Goal: Check status: Check status

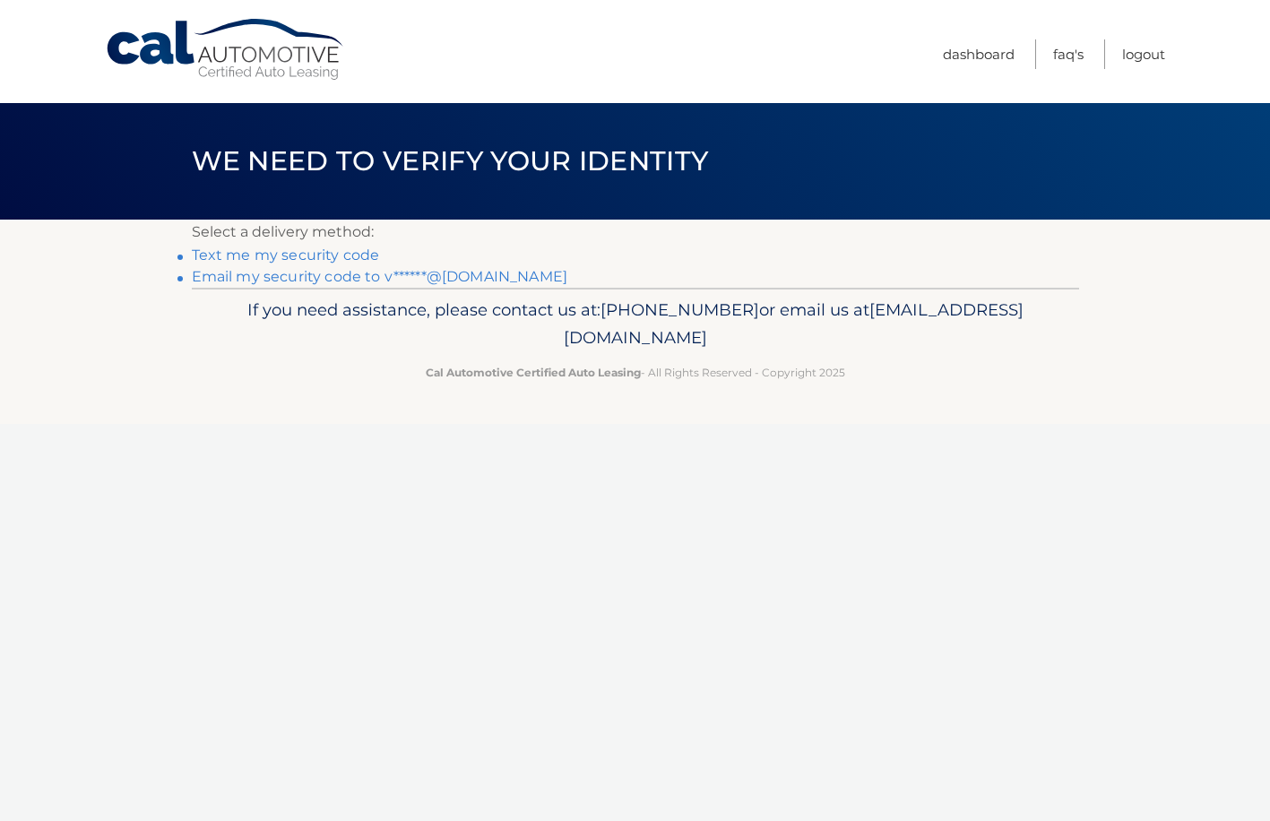
click at [300, 277] on link "Email my security code to v******@gmail.com" at bounding box center [380, 276] width 376 height 17
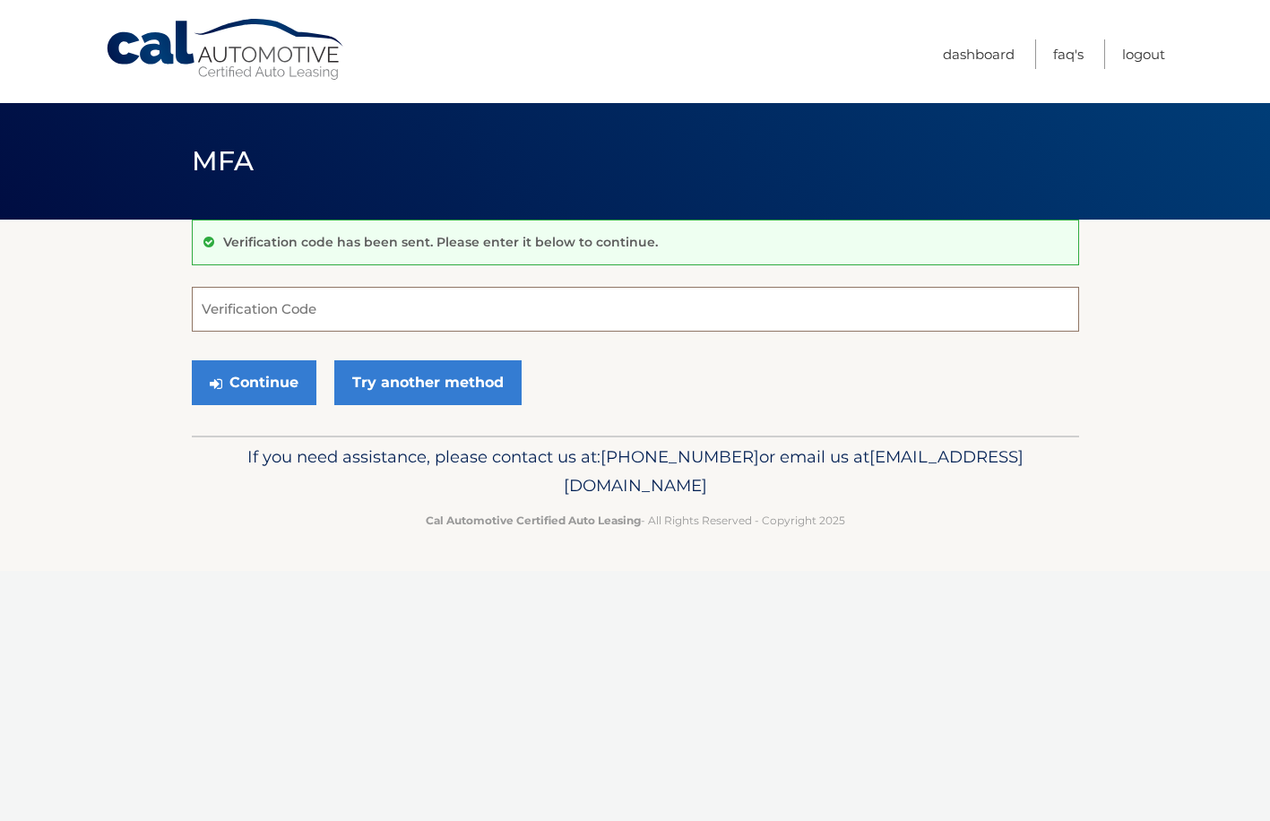
click at [315, 307] on input "Verification Code" at bounding box center [635, 309] width 887 height 45
type input "253097"
click at [239, 394] on button "Continue" at bounding box center [254, 382] width 125 height 45
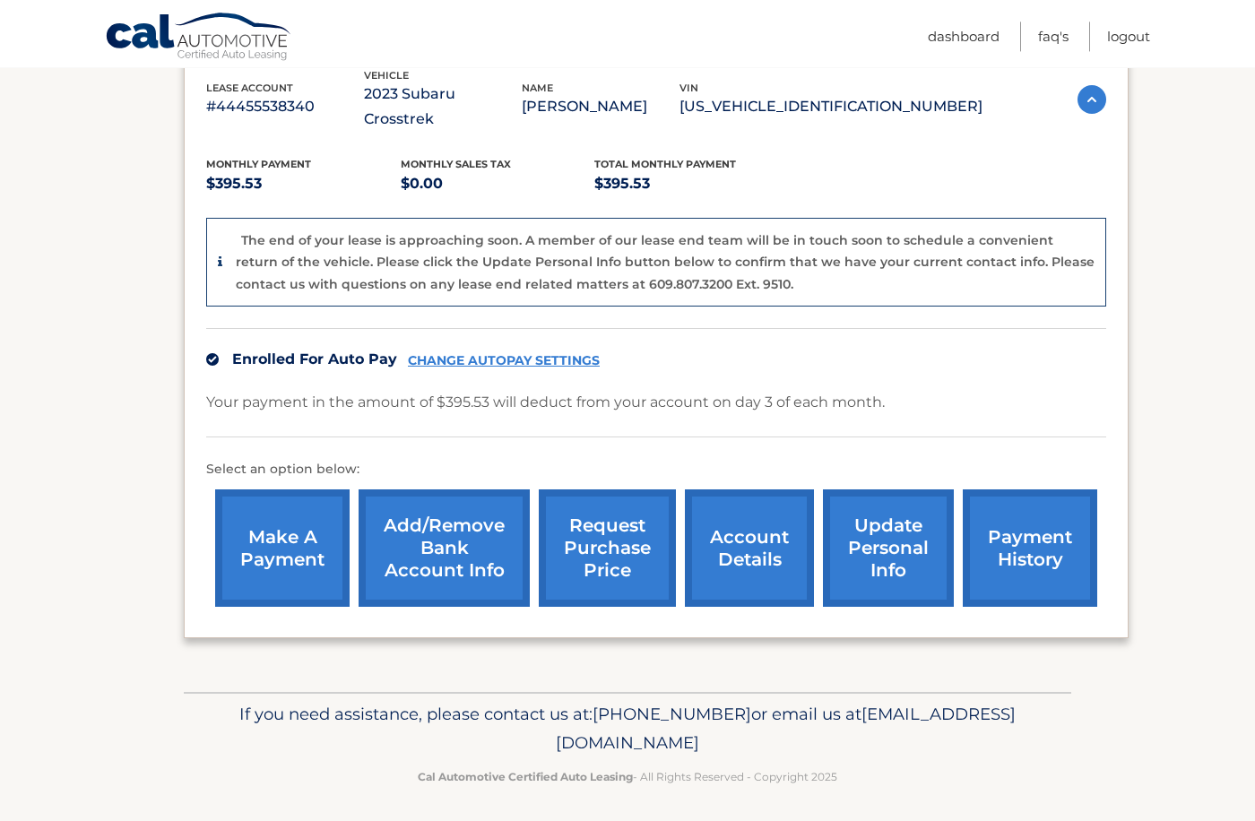
scroll to position [352, 0]
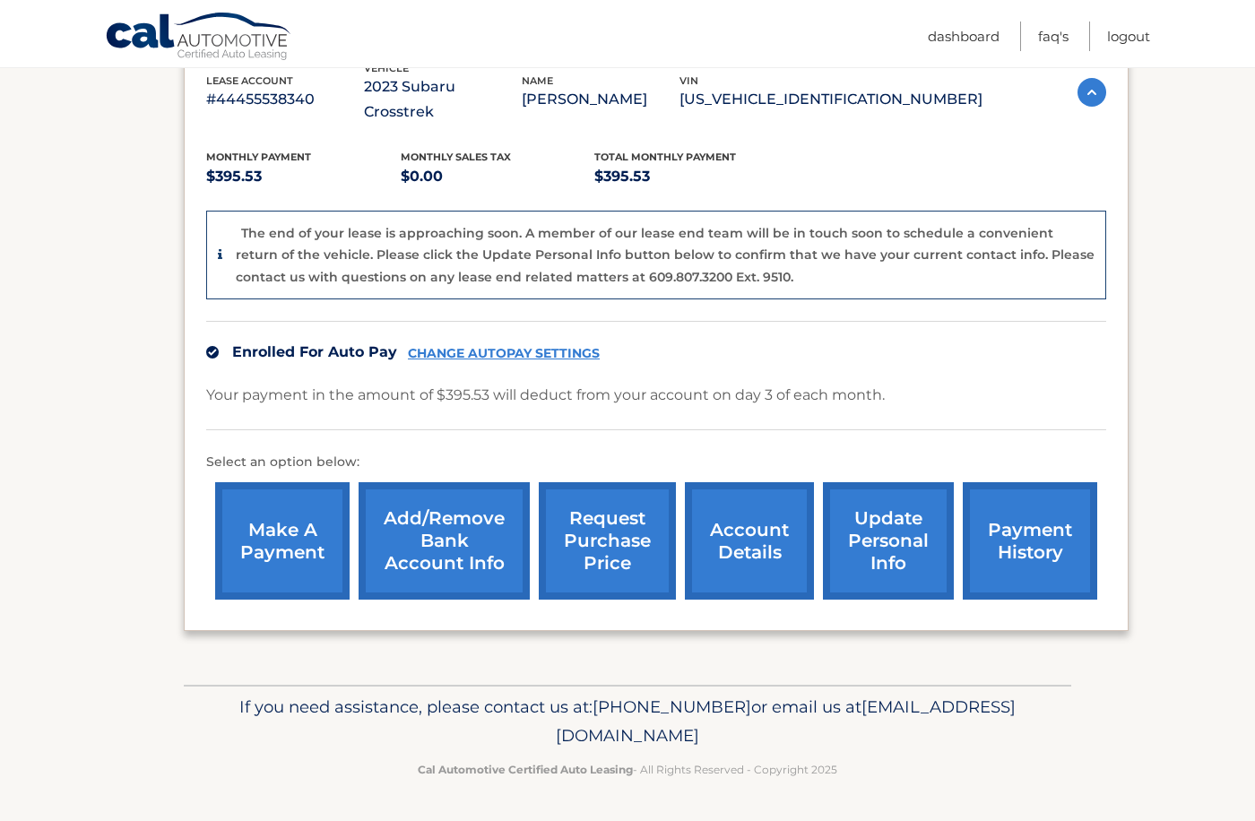
click at [966, 523] on link "payment history" at bounding box center [1030, 540] width 134 height 117
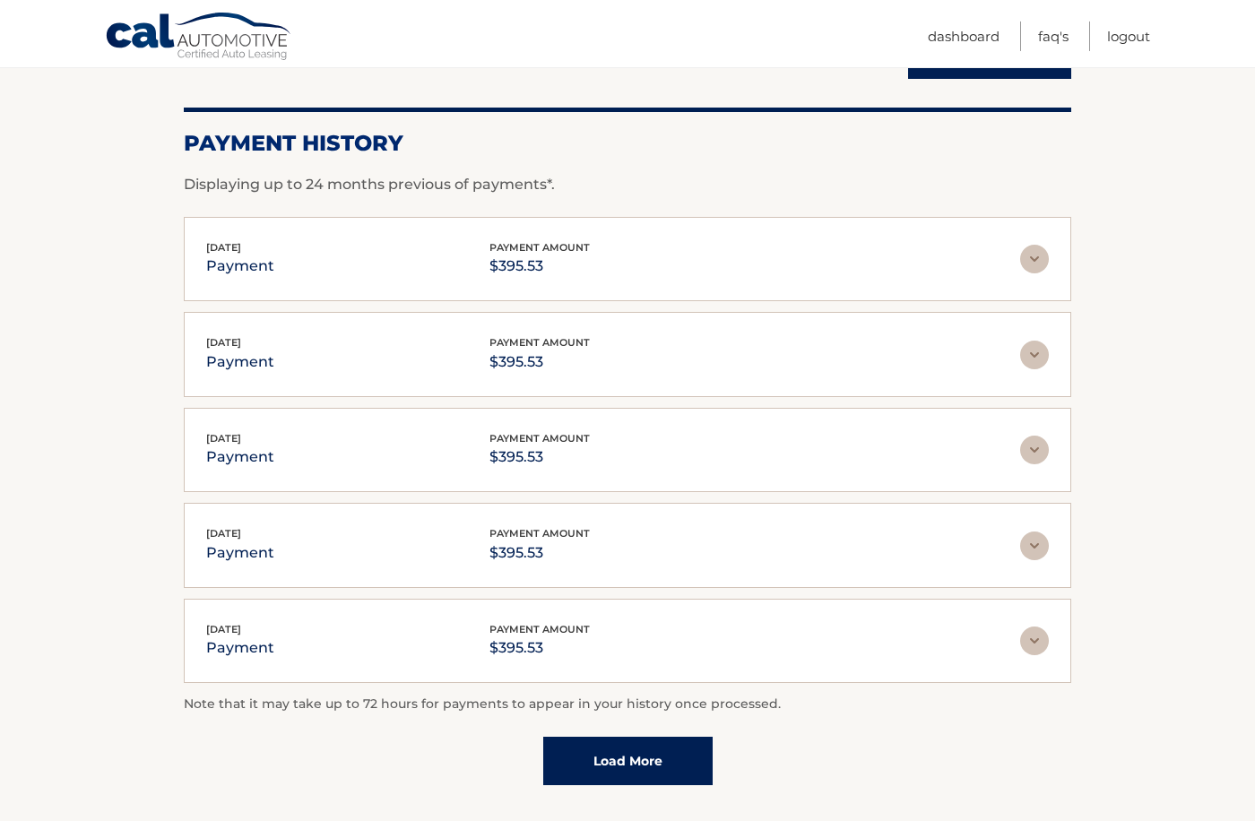
scroll to position [354, 0]
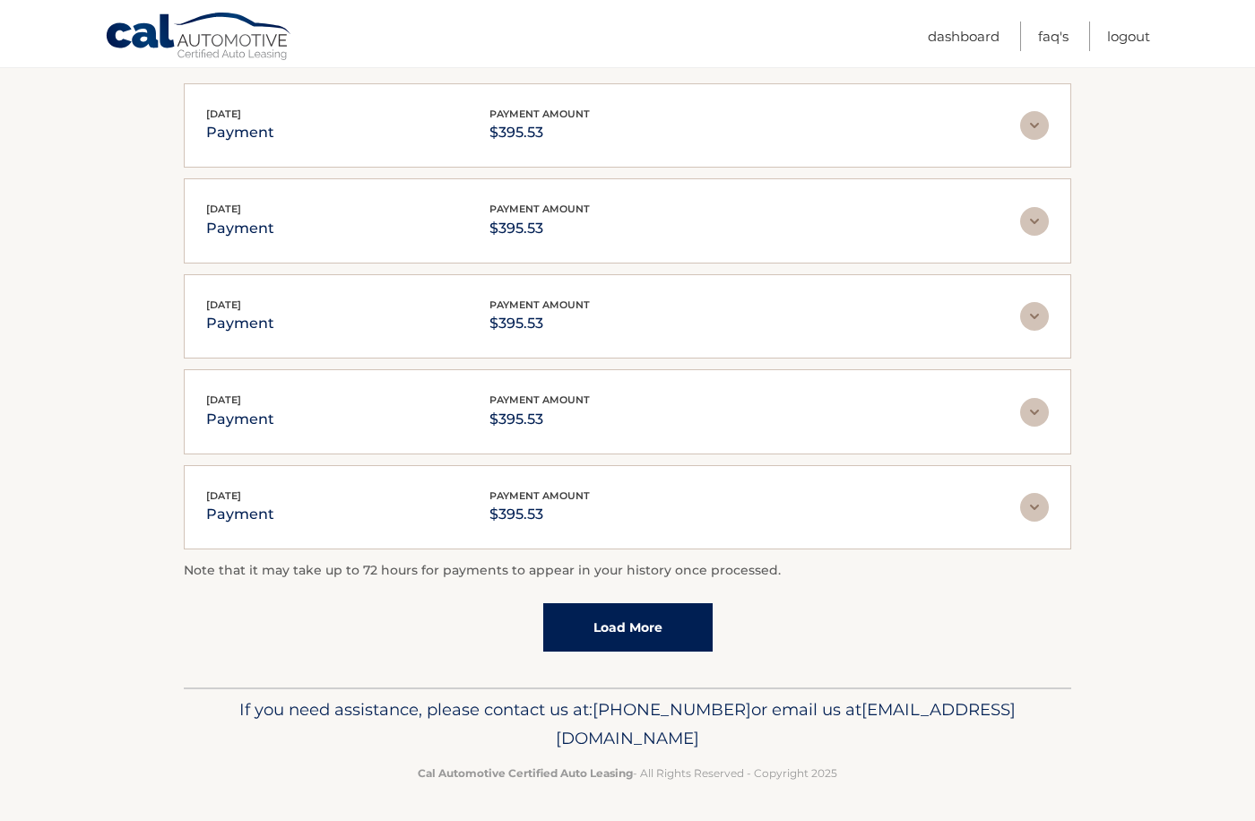
click at [611, 607] on link "Load More" at bounding box center [627, 627] width 169 height 48
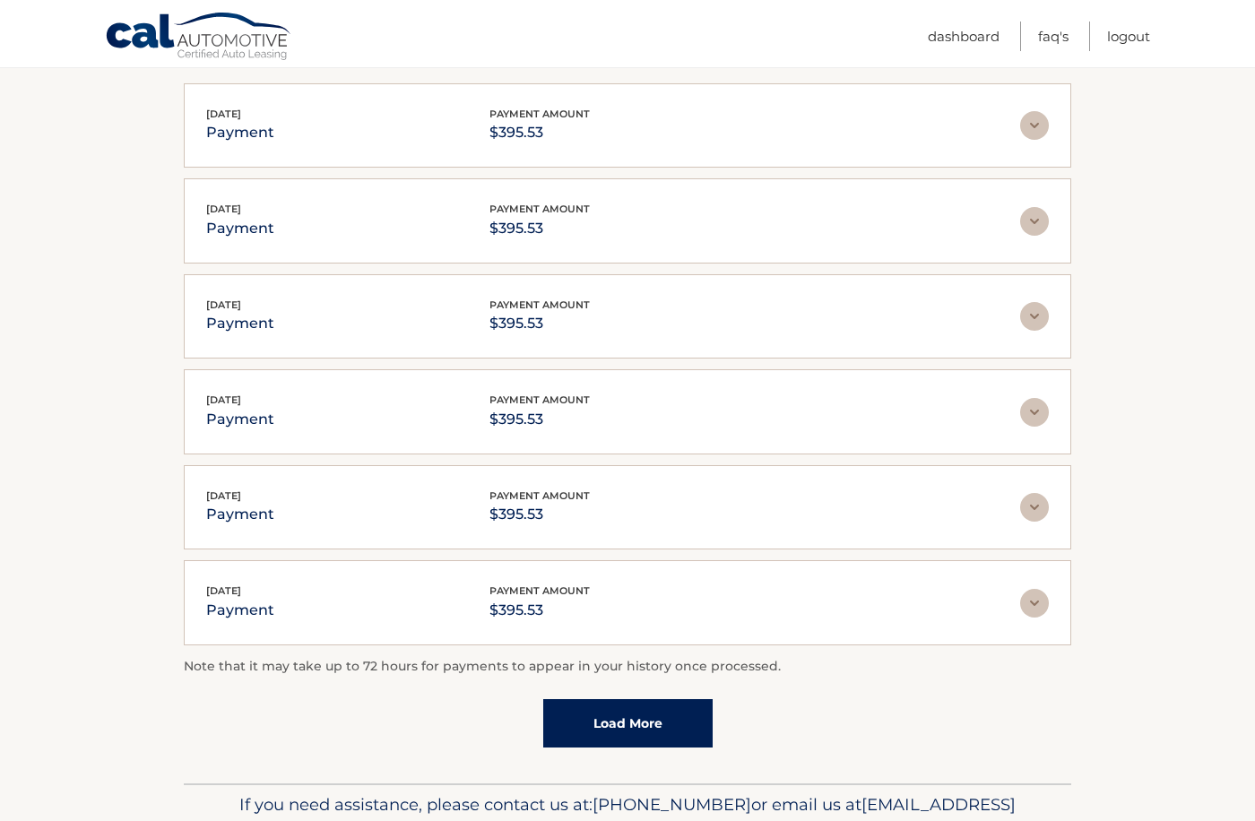
scroll to position [449, 0]
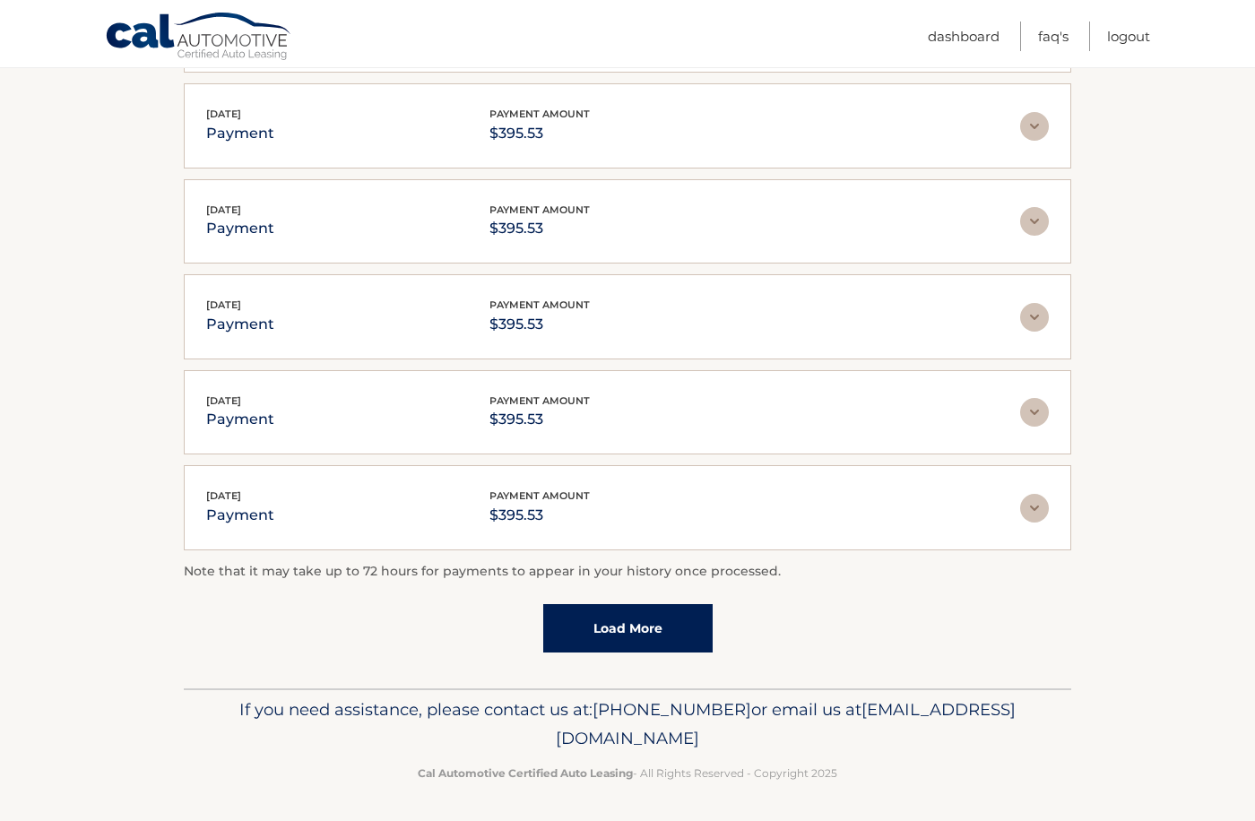
click at [635, 617] on link "Load More" at bounding box center [627, 628] width 169 height 48
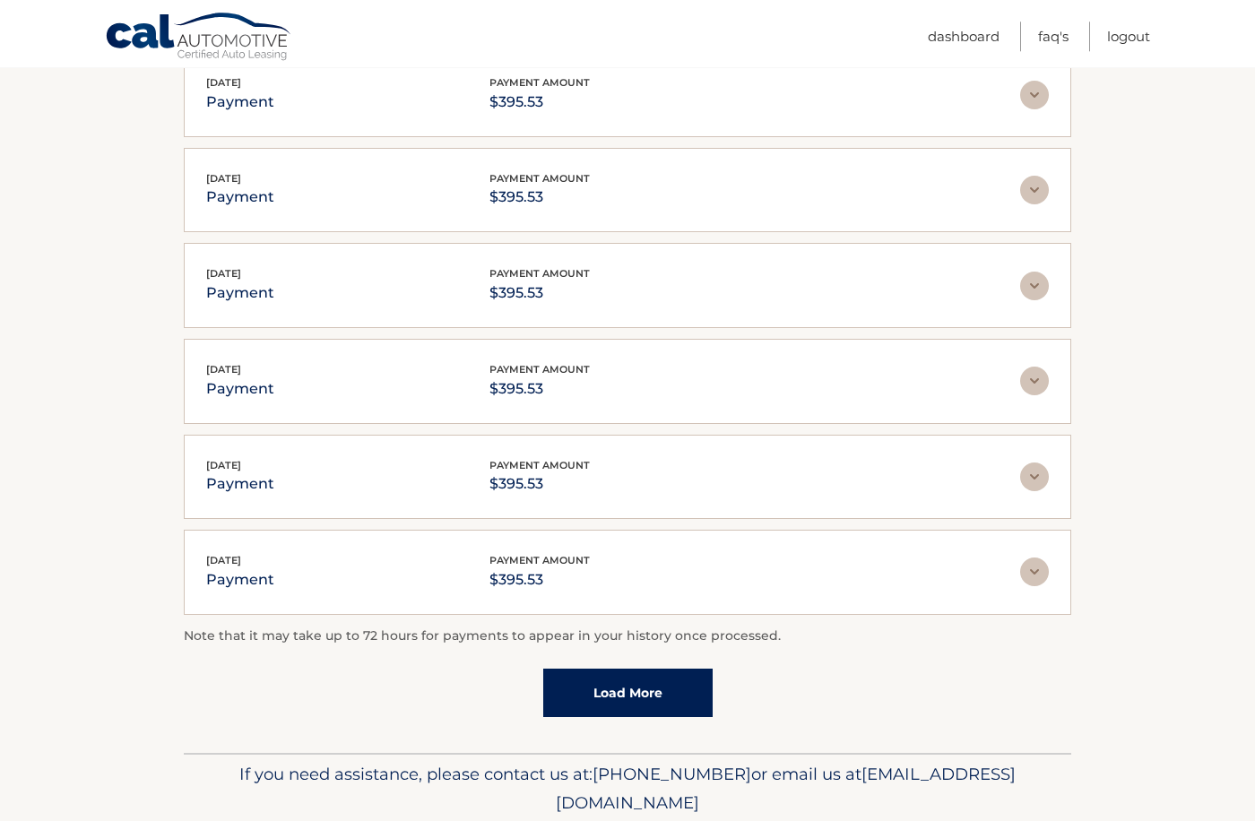
scroll to position [924, 0]
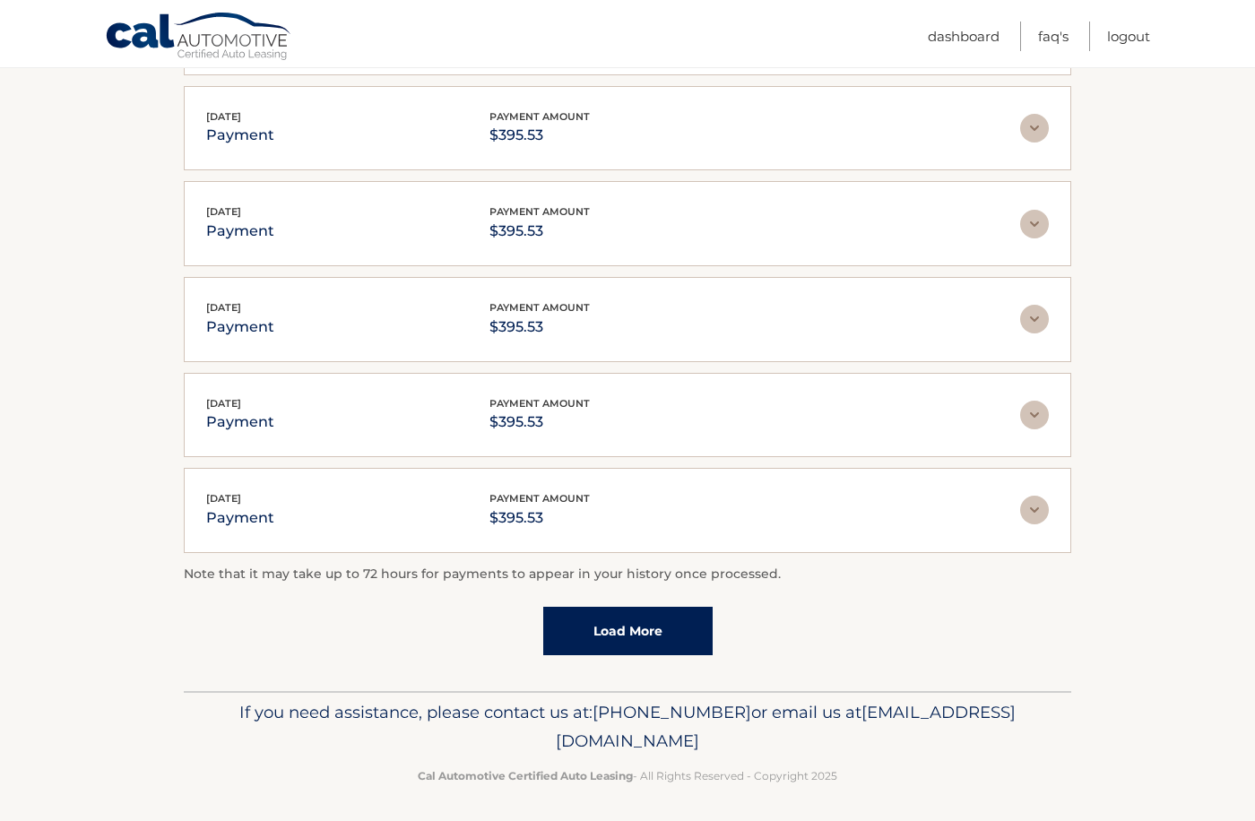
click at [593, 634] on link "Load More" at bounding box center [627, 631] width 169 height 48
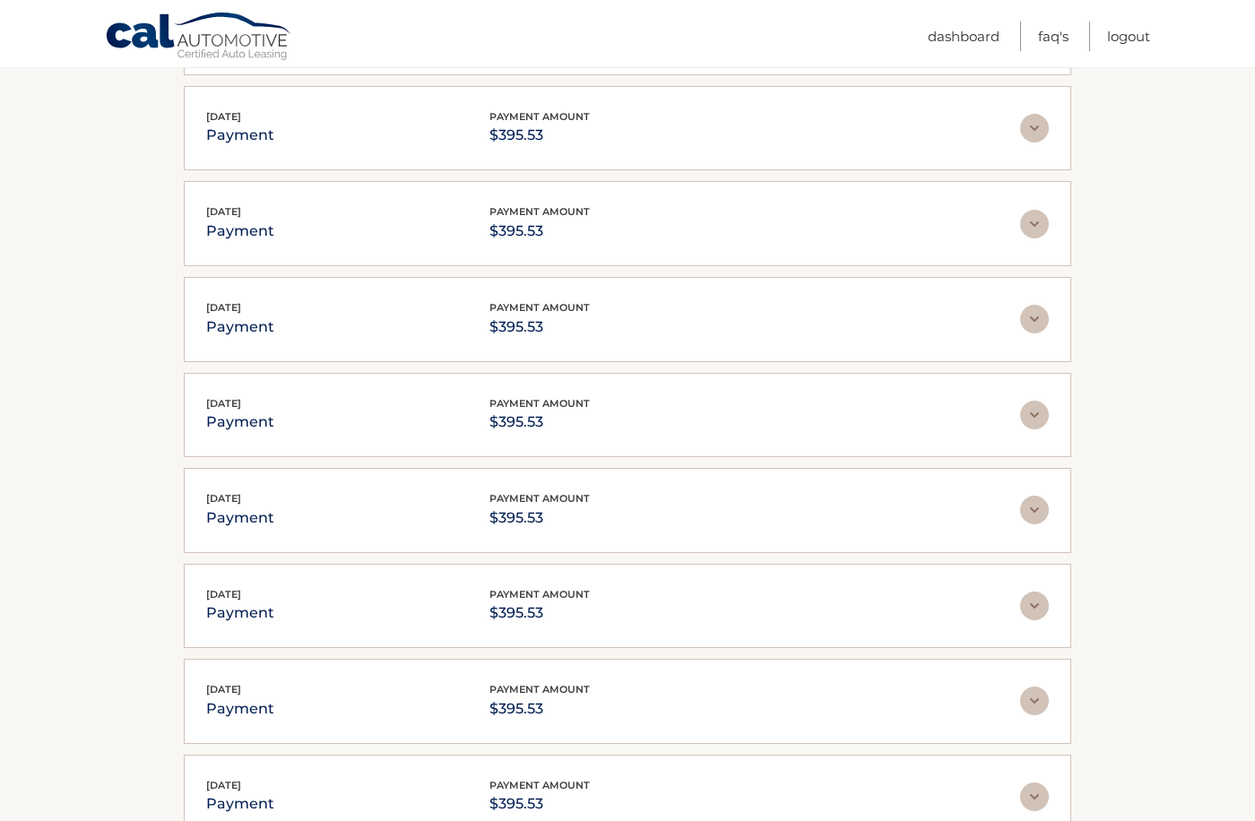
scroll to position [1399, 0]
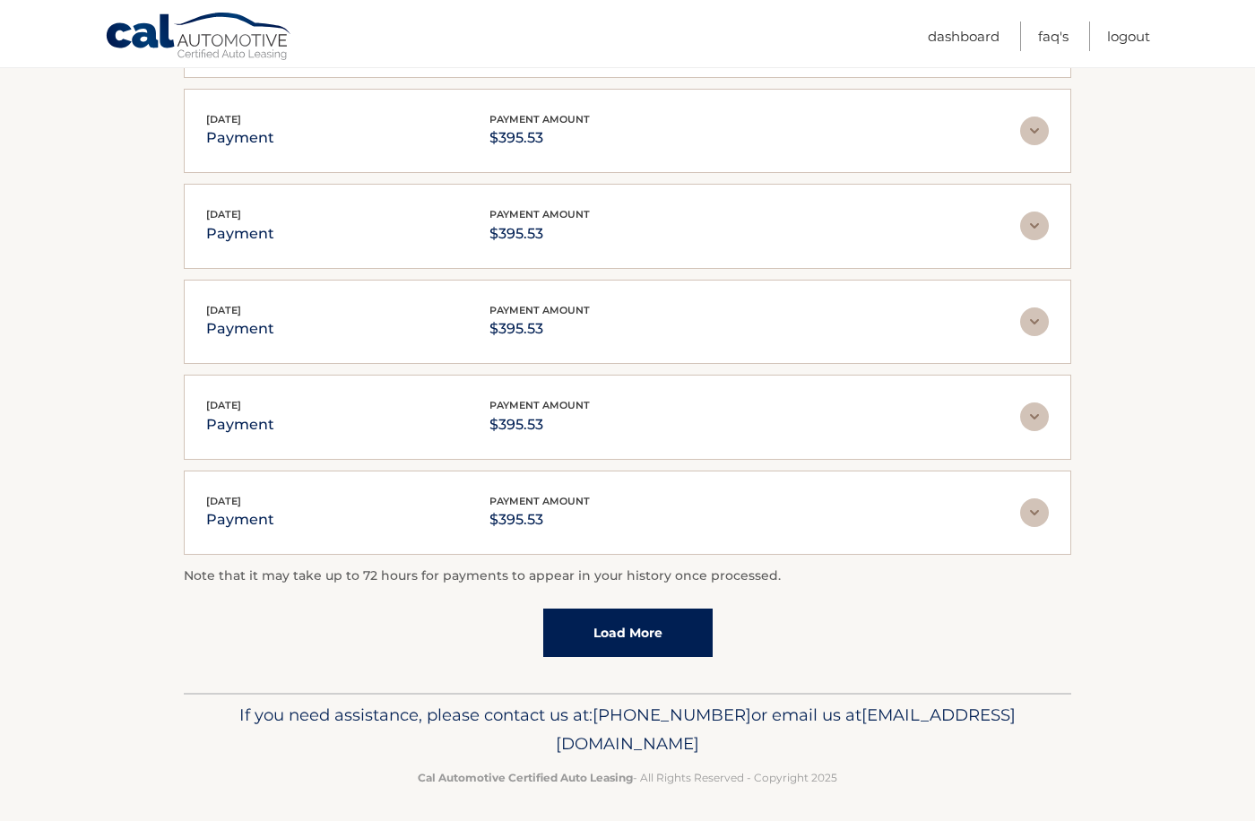
click at [674, 616] on link "Load More" at bounding box center [627, 633] width 169 height 48
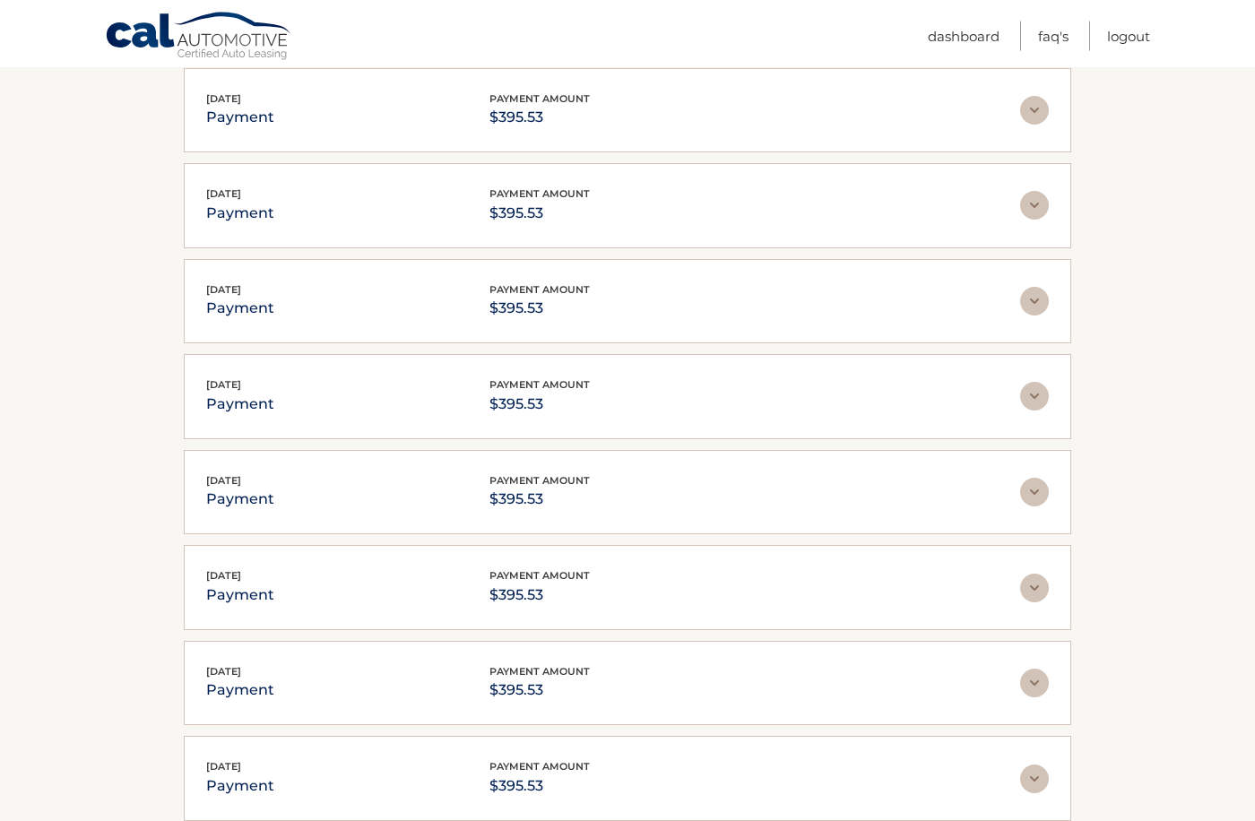
scroll to position [1874, 0]
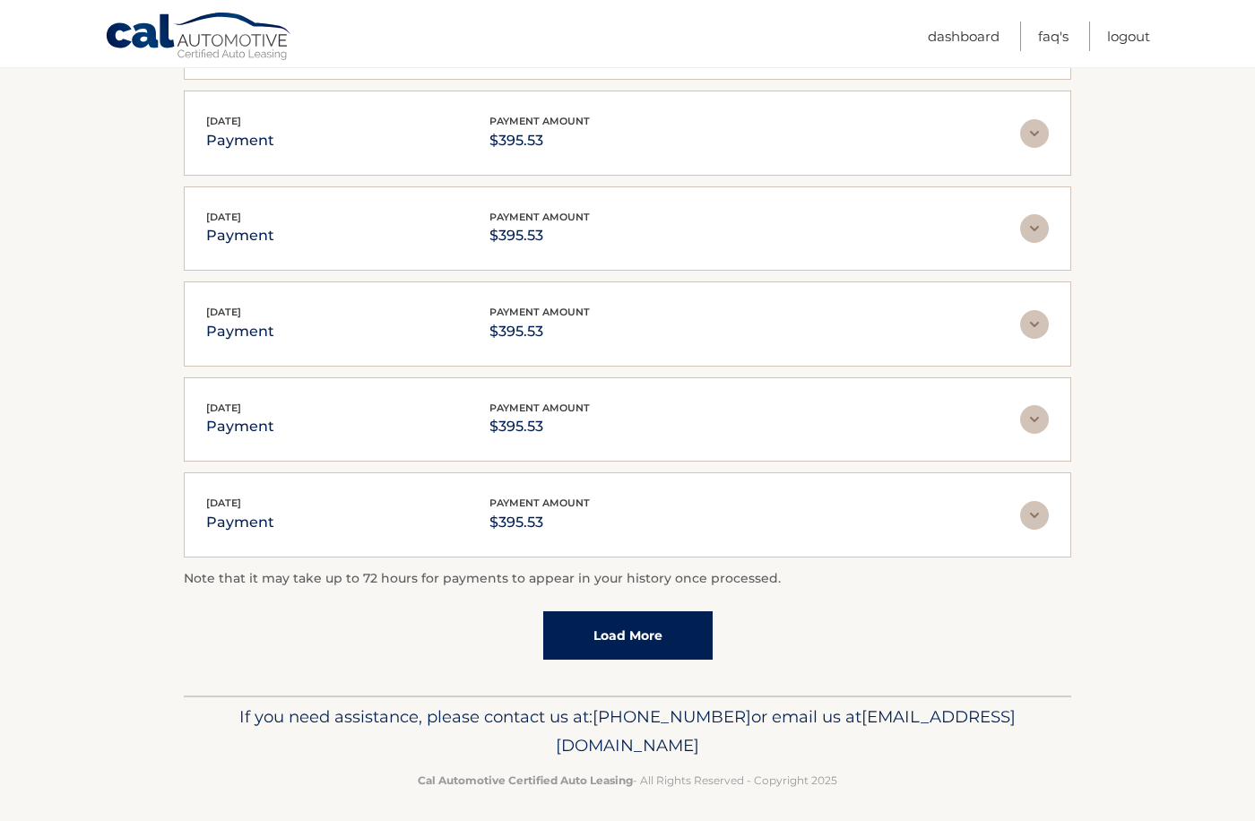
click at [678, 643] on link "Load More" at bounding box center [627, 635] width 169 height 48
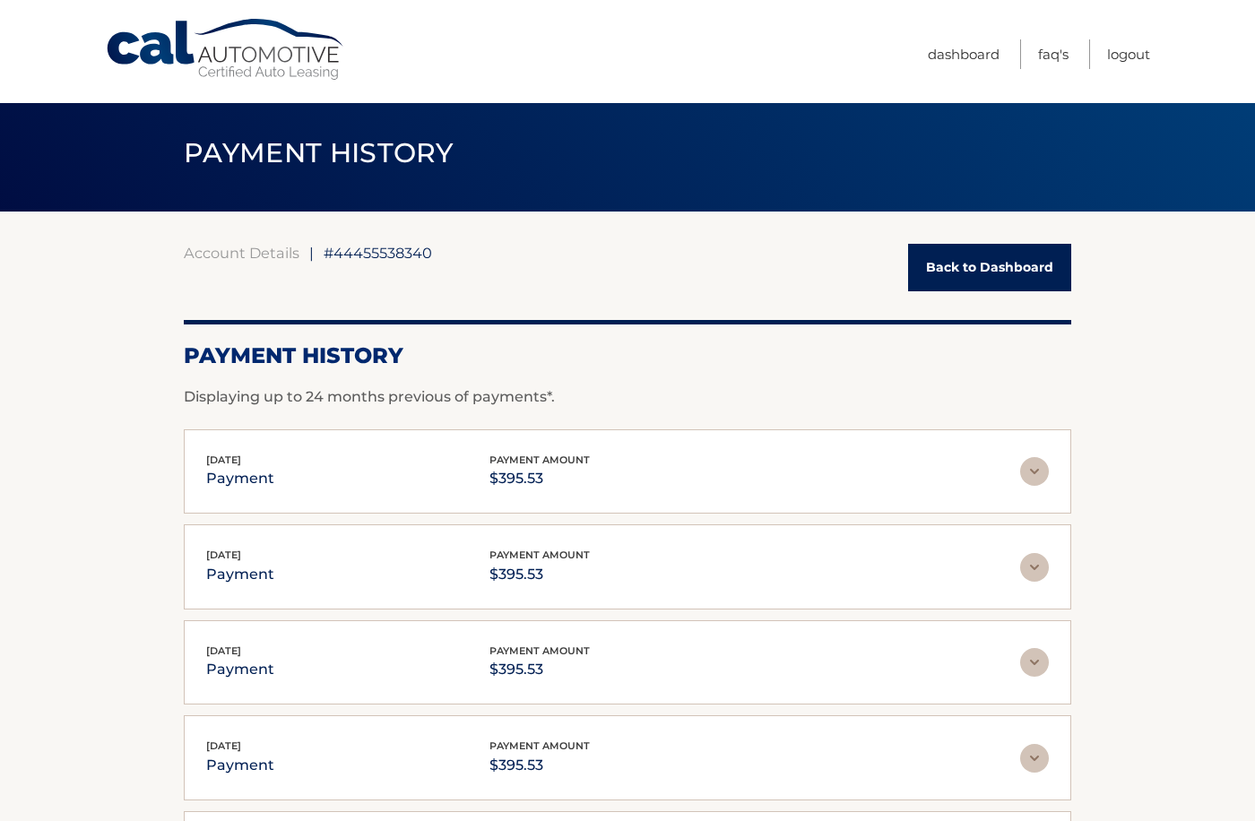
scroll to position [0, 0]
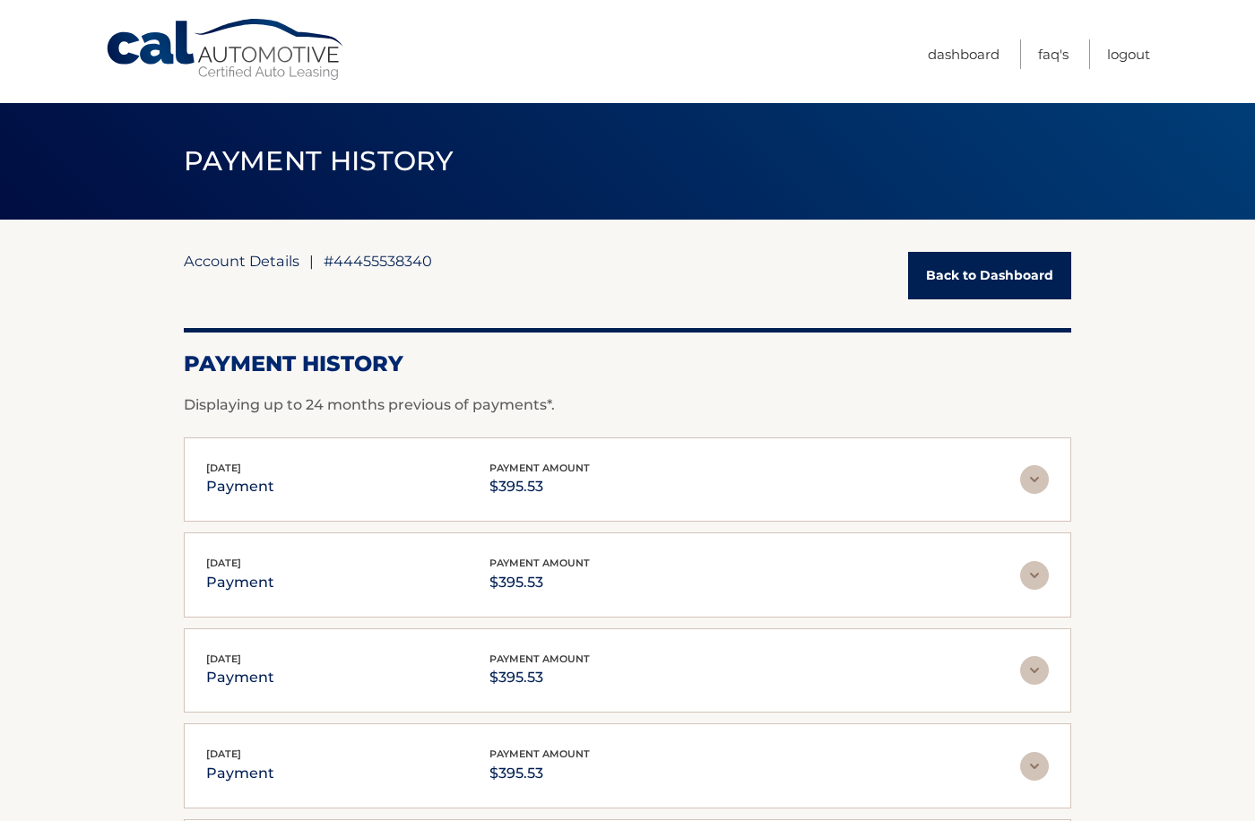
click at [229, 261] on link "Account Details" at bounding box center [242, 261] width 116 height 18
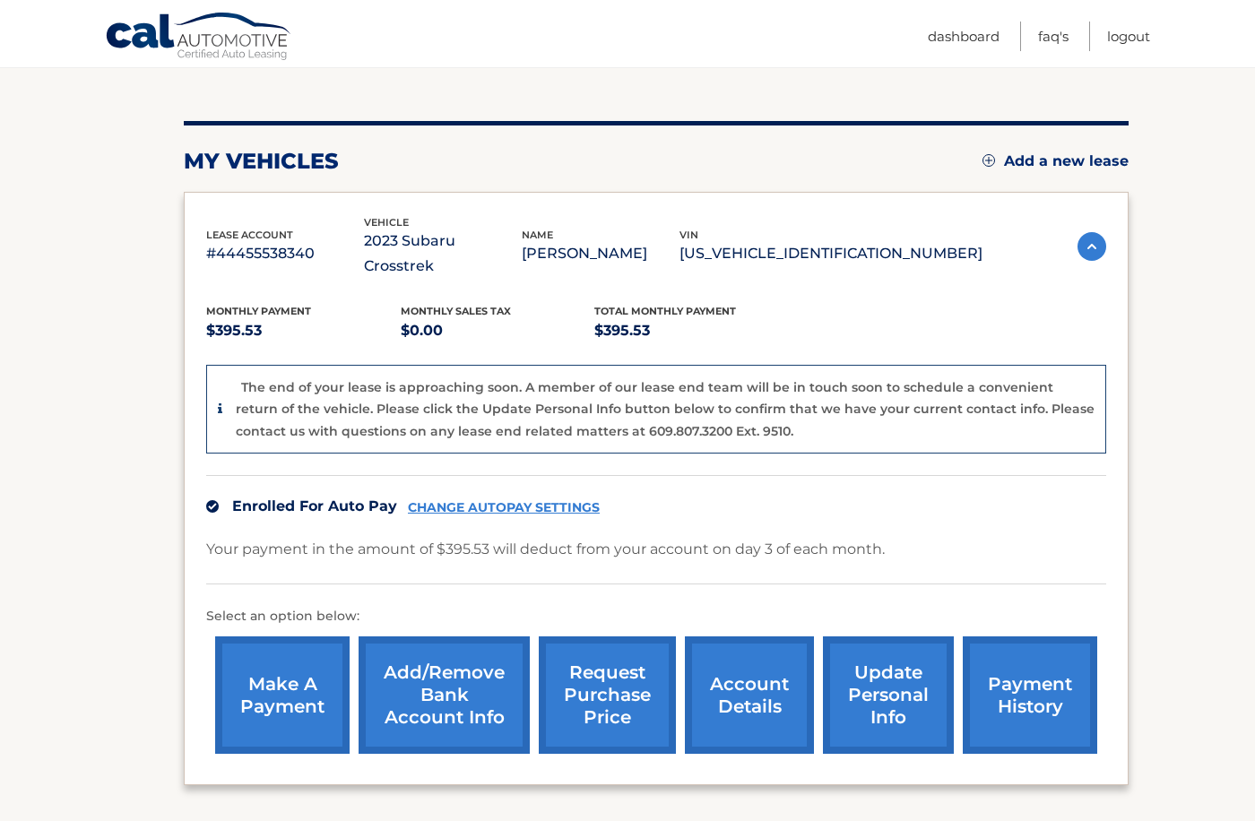
scroll to position [183, 0]
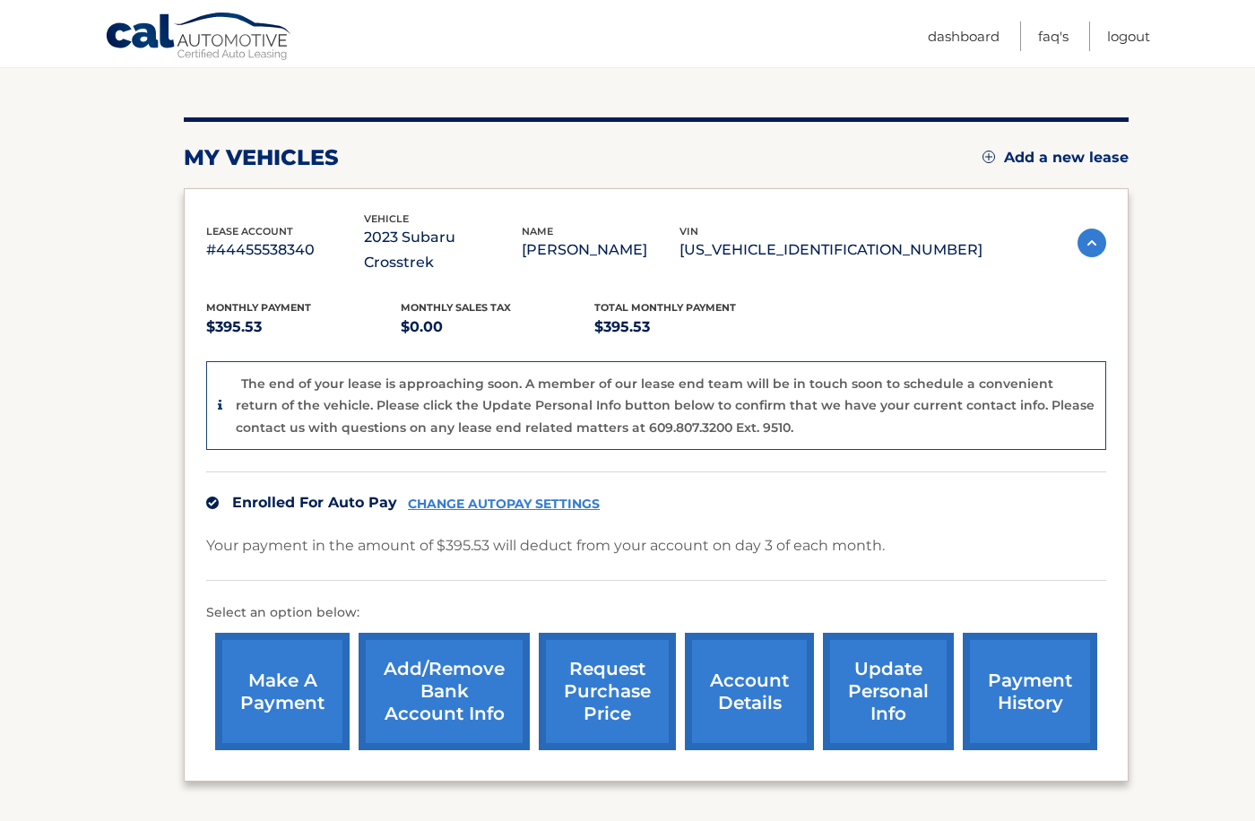
click at [701, 695] on link "account details" at bounding box center [749, 691] width 129 height 117
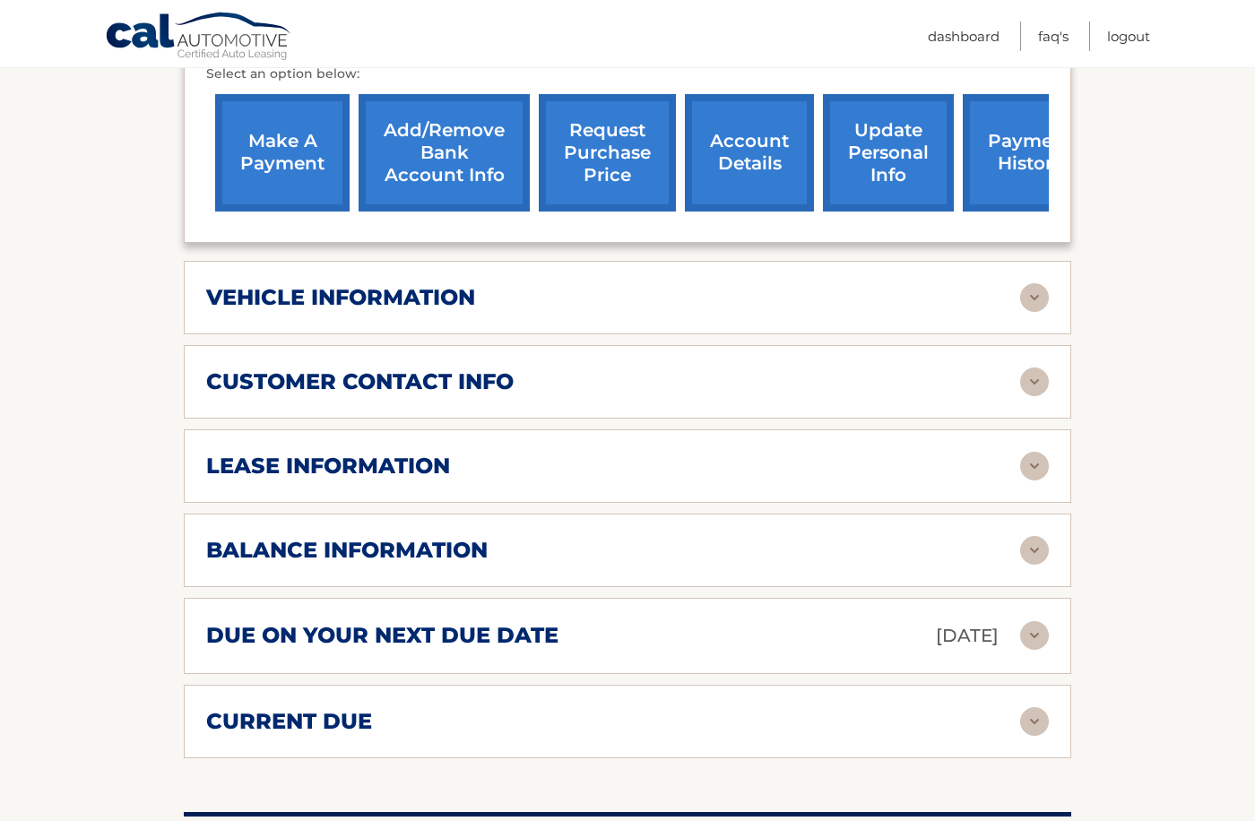
scroll to position [640, 0]
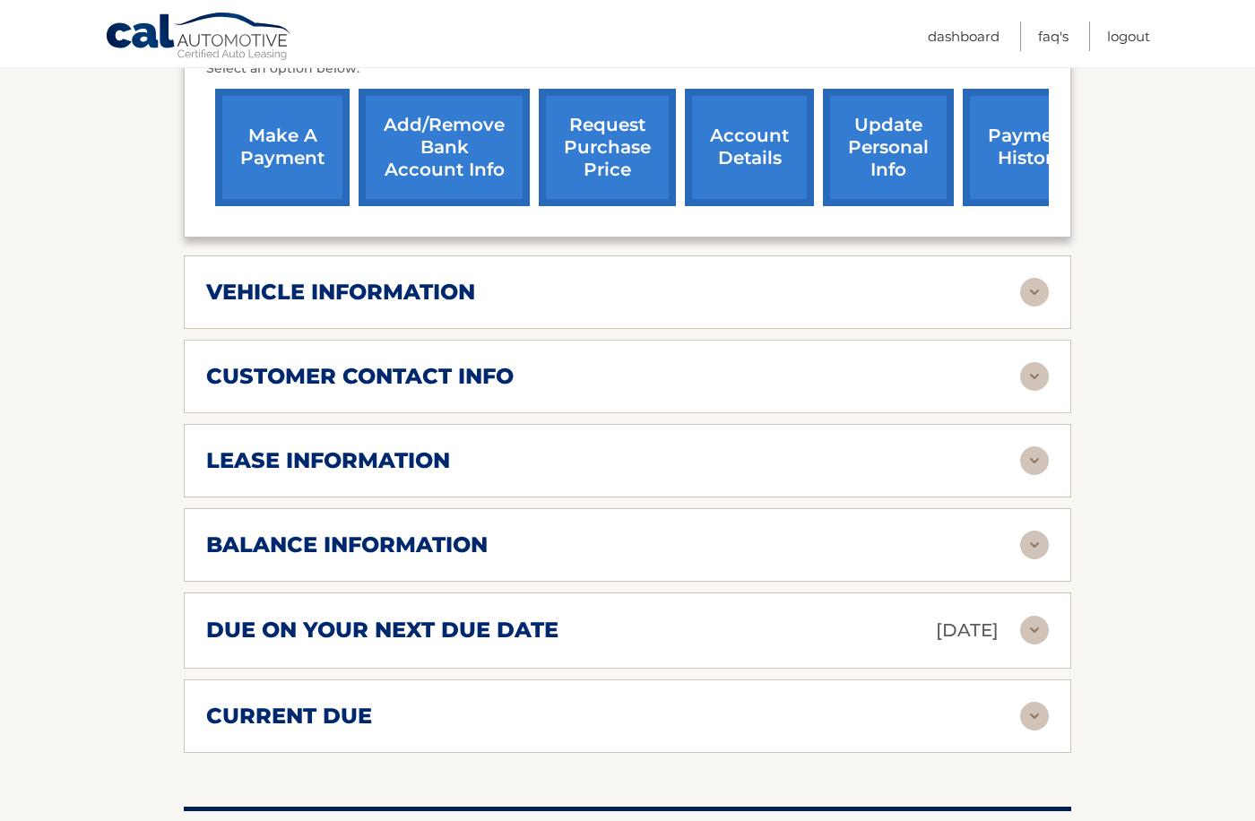
drag, startPoint x: 1150, startPoint y: 376, endPoint x: 1187, endPoint y: 229, distance: 151.5
click at [1155, 370] on section "Account Details | #44455538340 Back to Dashboard Manage Your Lease lease accoun…" at bounding box center [627, 359] width 1255 height 1559
click at [1041, 473] on img at bounding box center [1034, 460] width 29 height 29
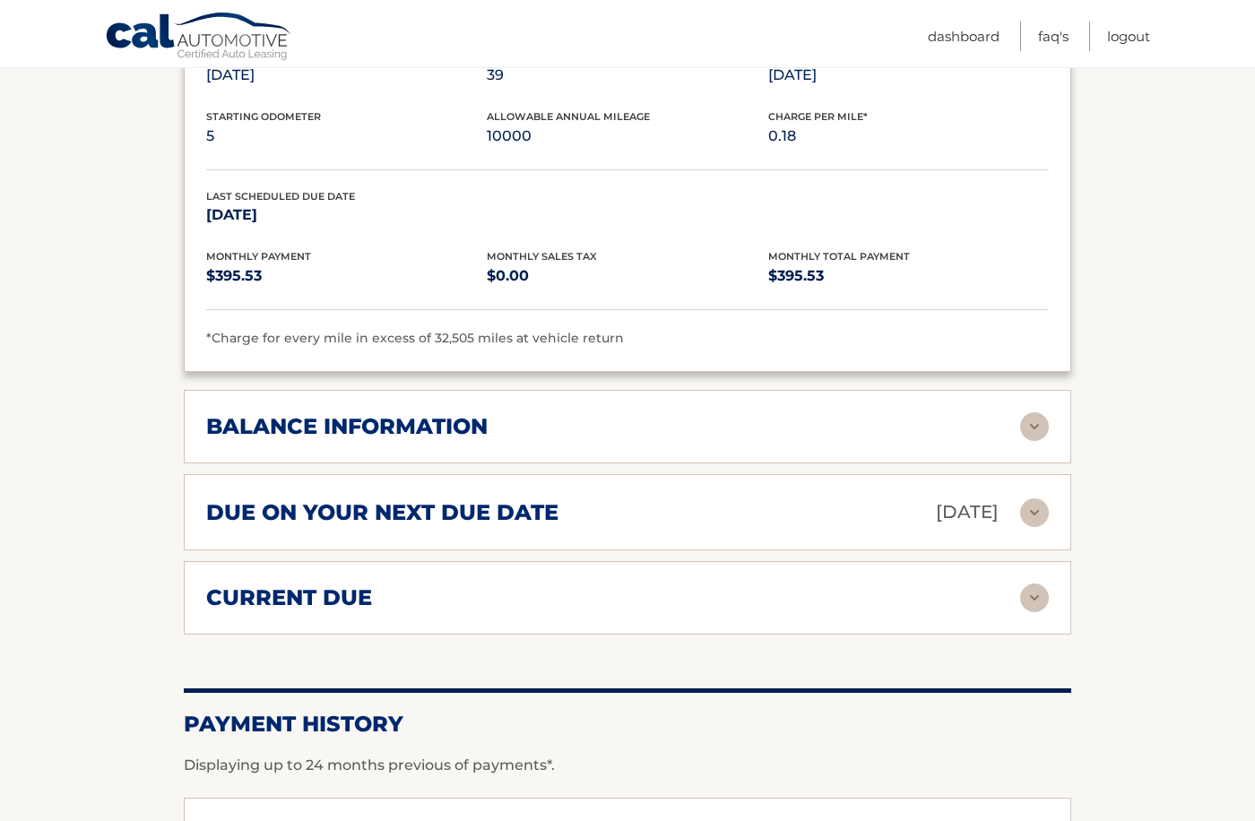
scroll to position [1097, 0]
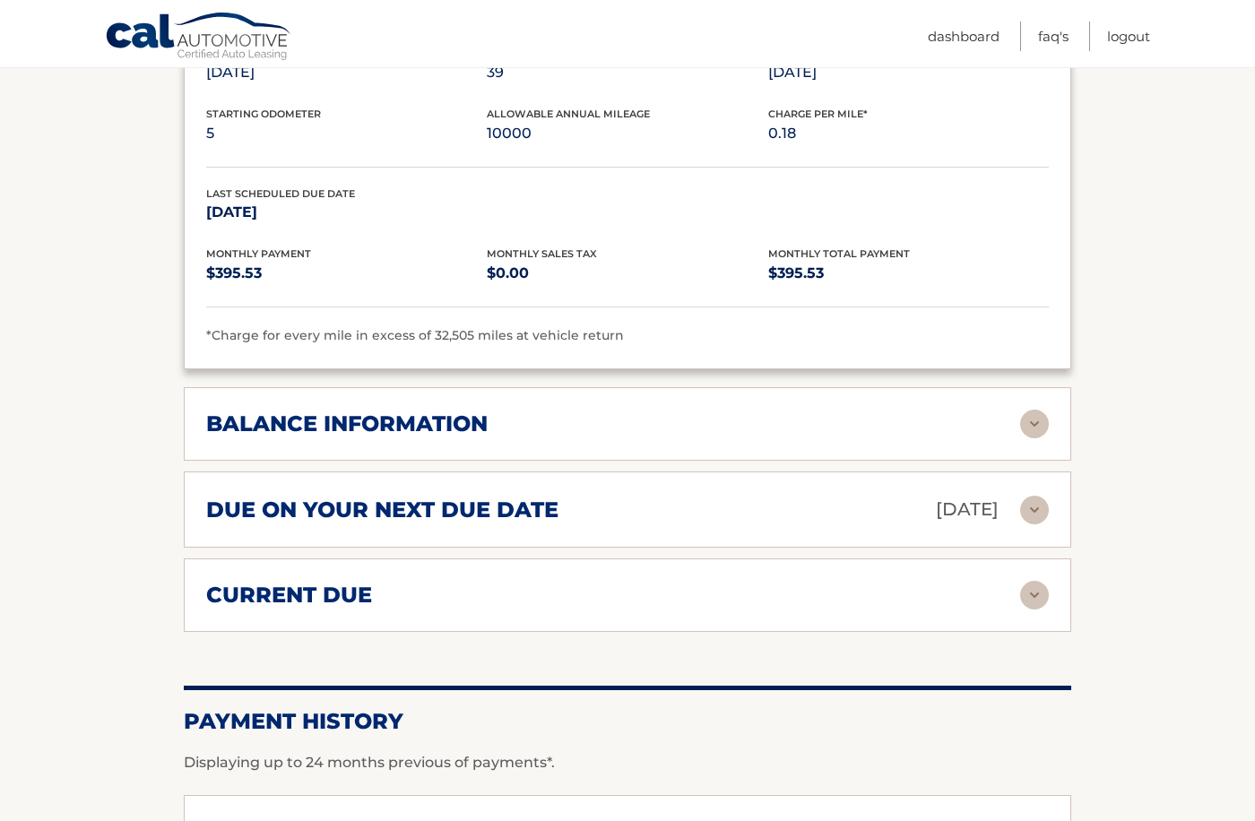
click at [817, 437] on div "balance information" at bounding box center [613, 424] width 814 height 27
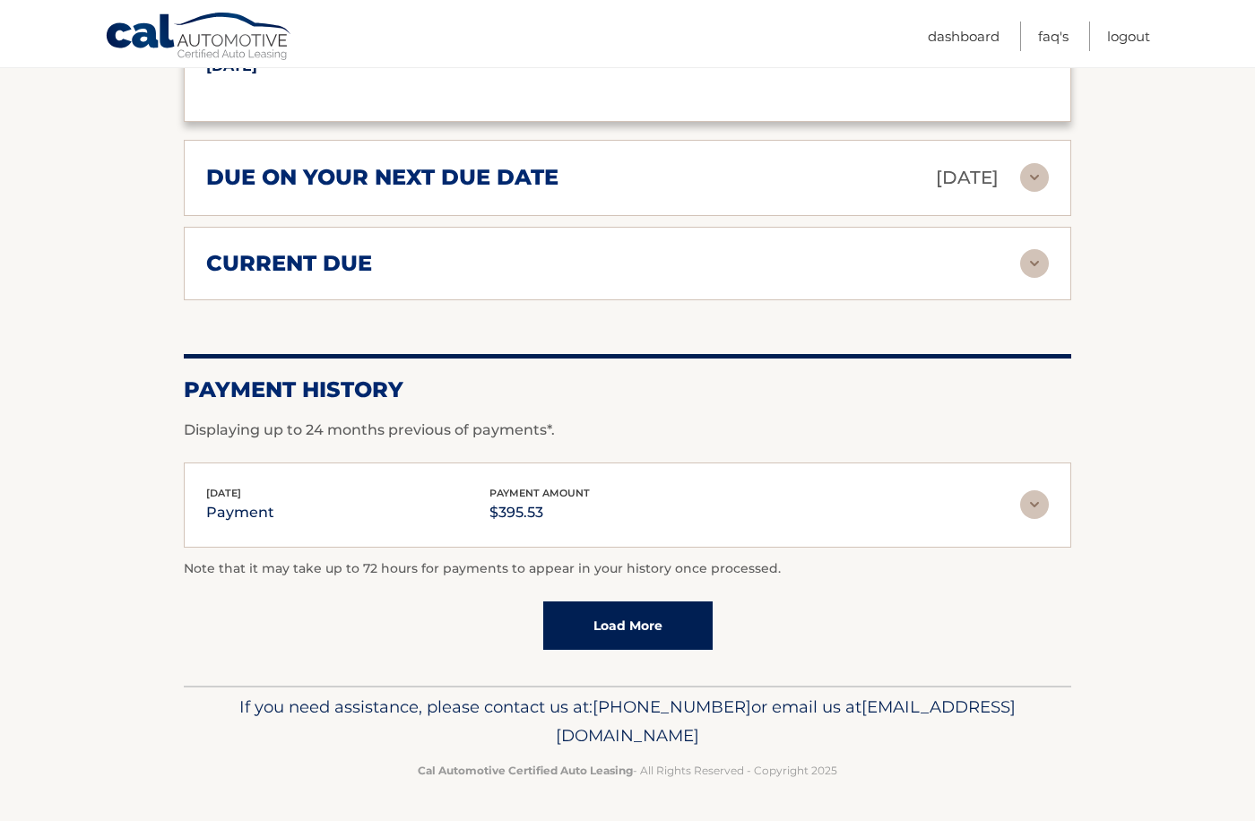
scroll to position [1371, 0]
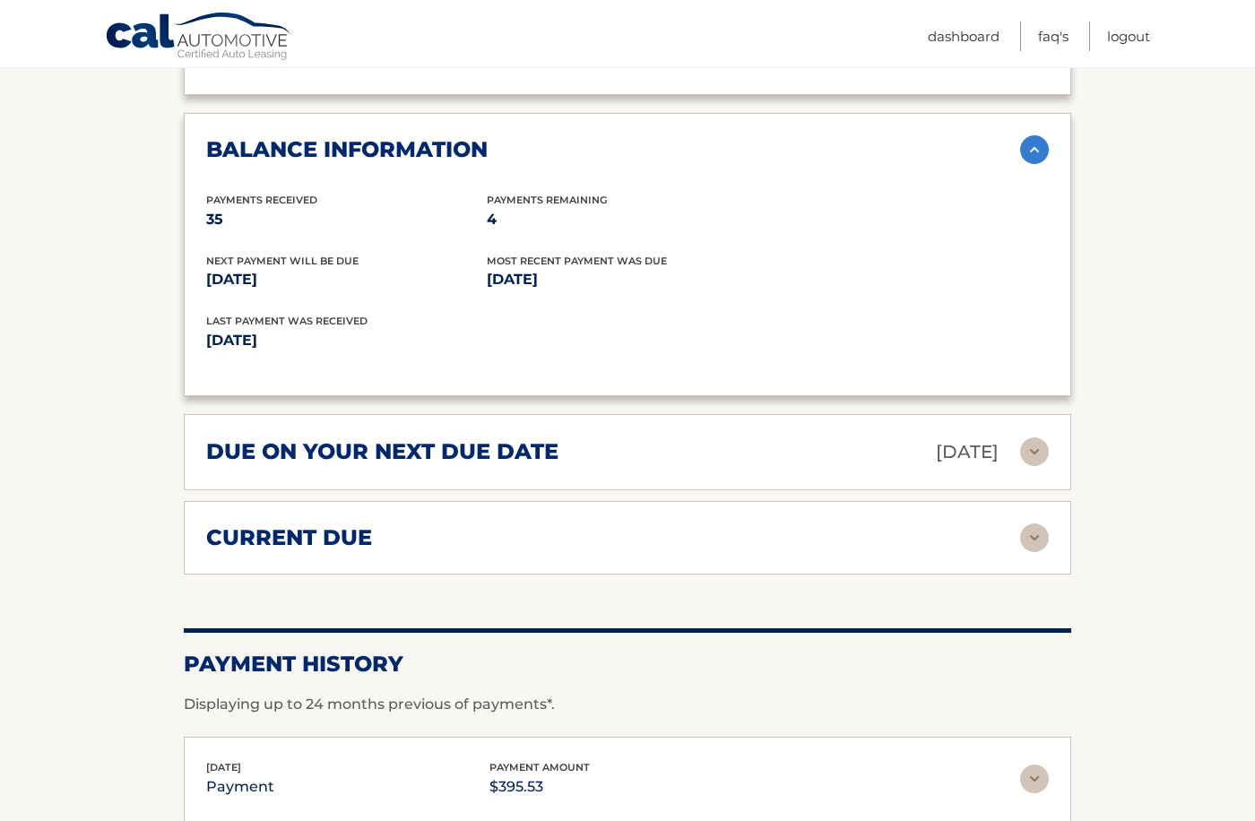
click at [800, 462] on div "due on your next due date Nov 03, 2025" at bounding box center [613, 452] width 814 height 31
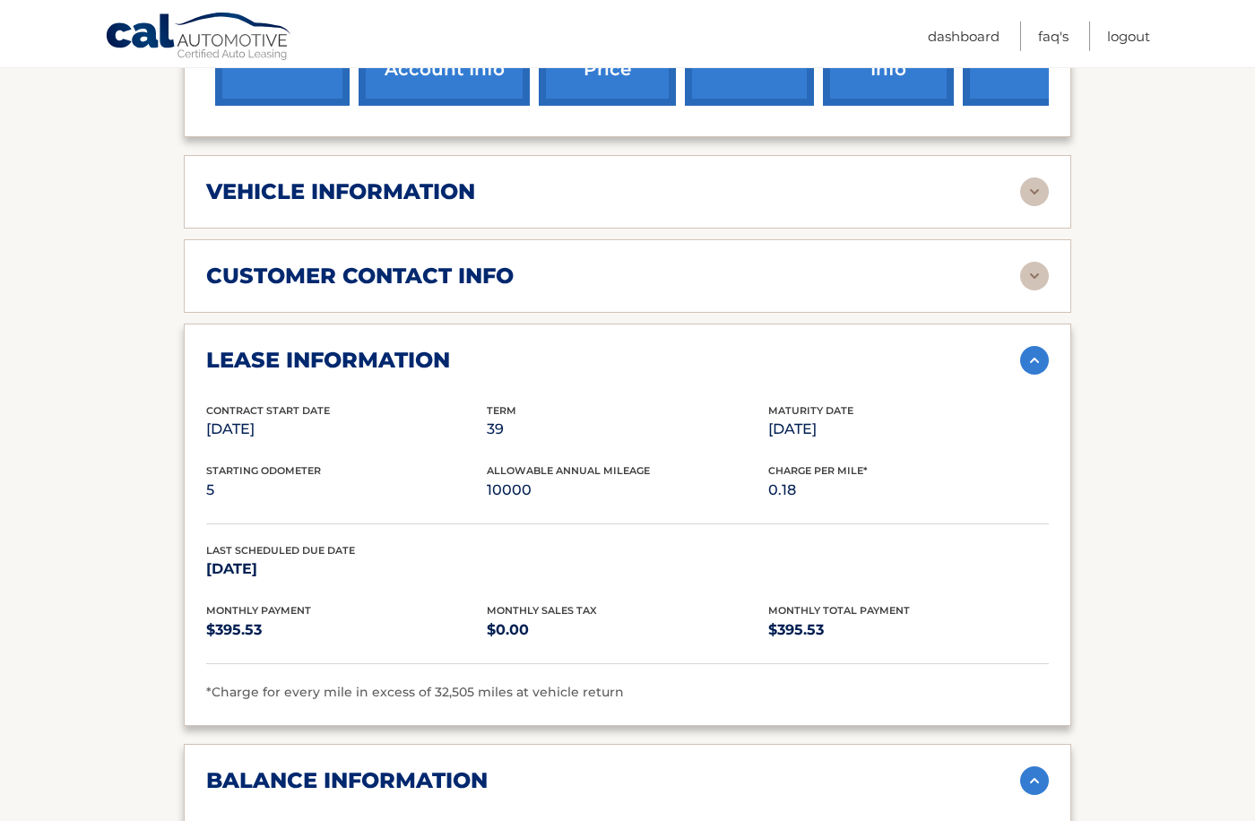
scroll to position [640, 0]
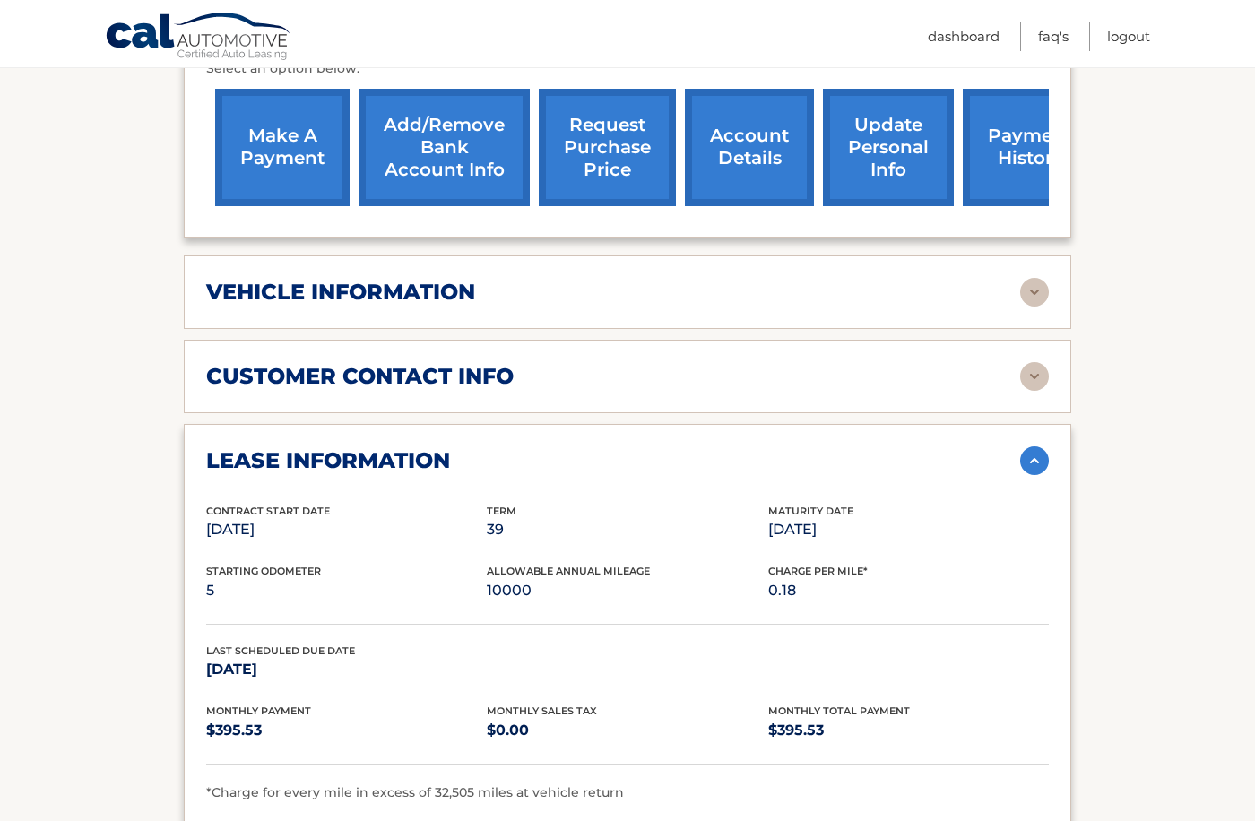
click at [688, 306] on div "vehicle information" at bounding box center [613, 292] width 814 height 27
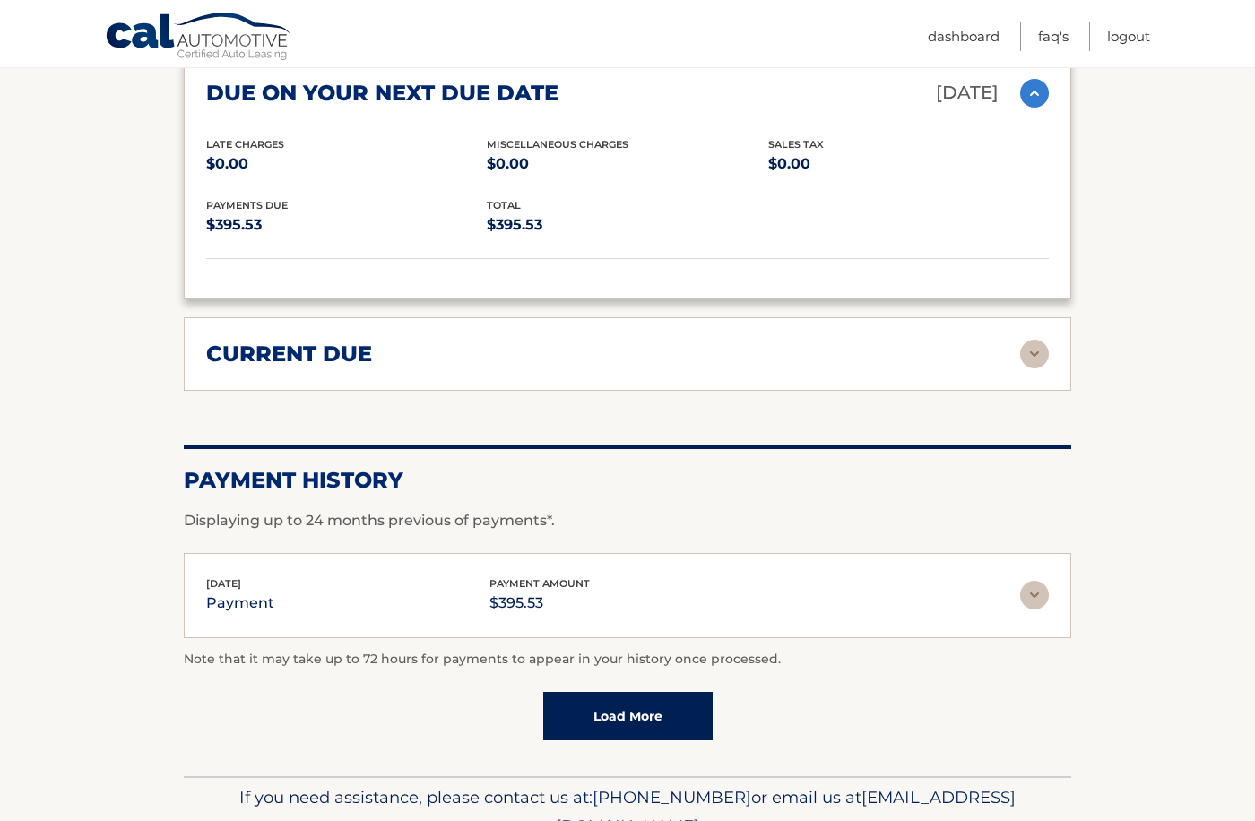
scroll to position [2265, 0]
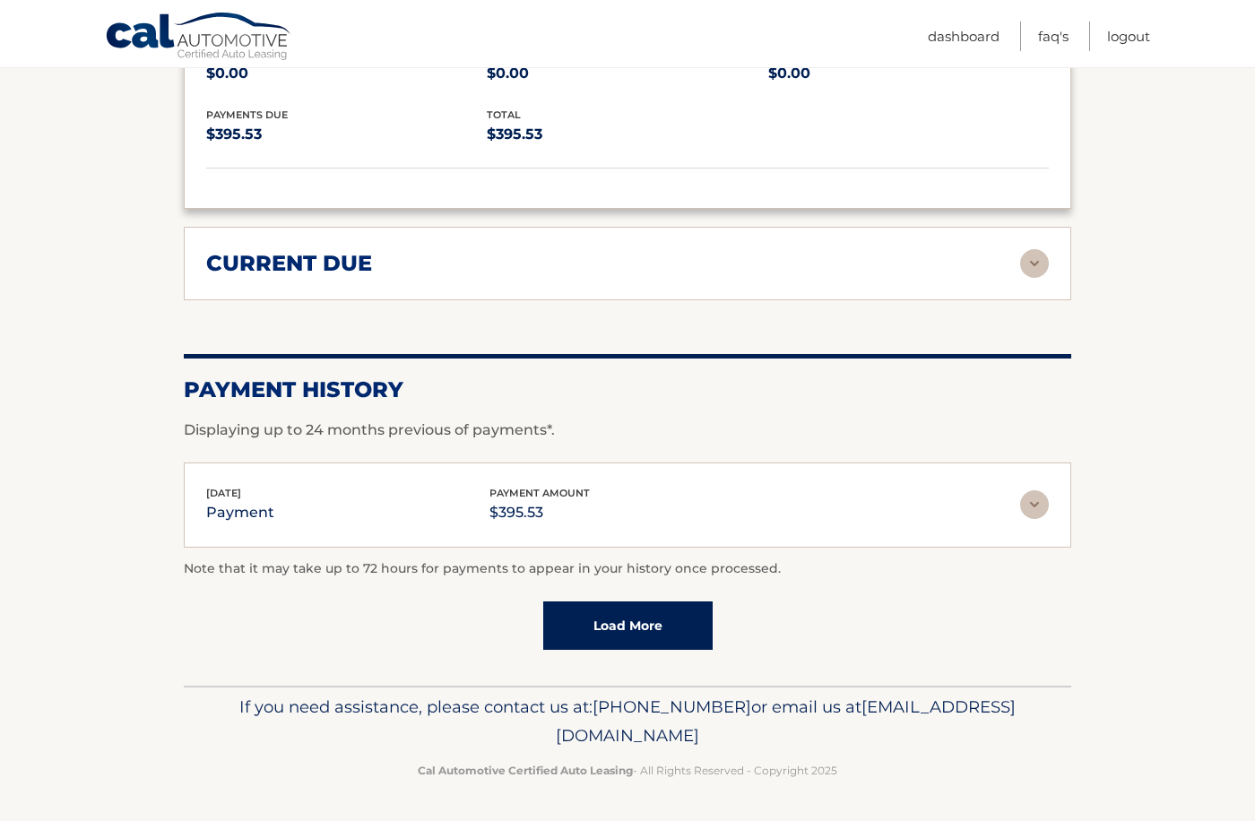
click at [613, 613] on link "Load More" at bounding box center [627, 625] width 169 height 48
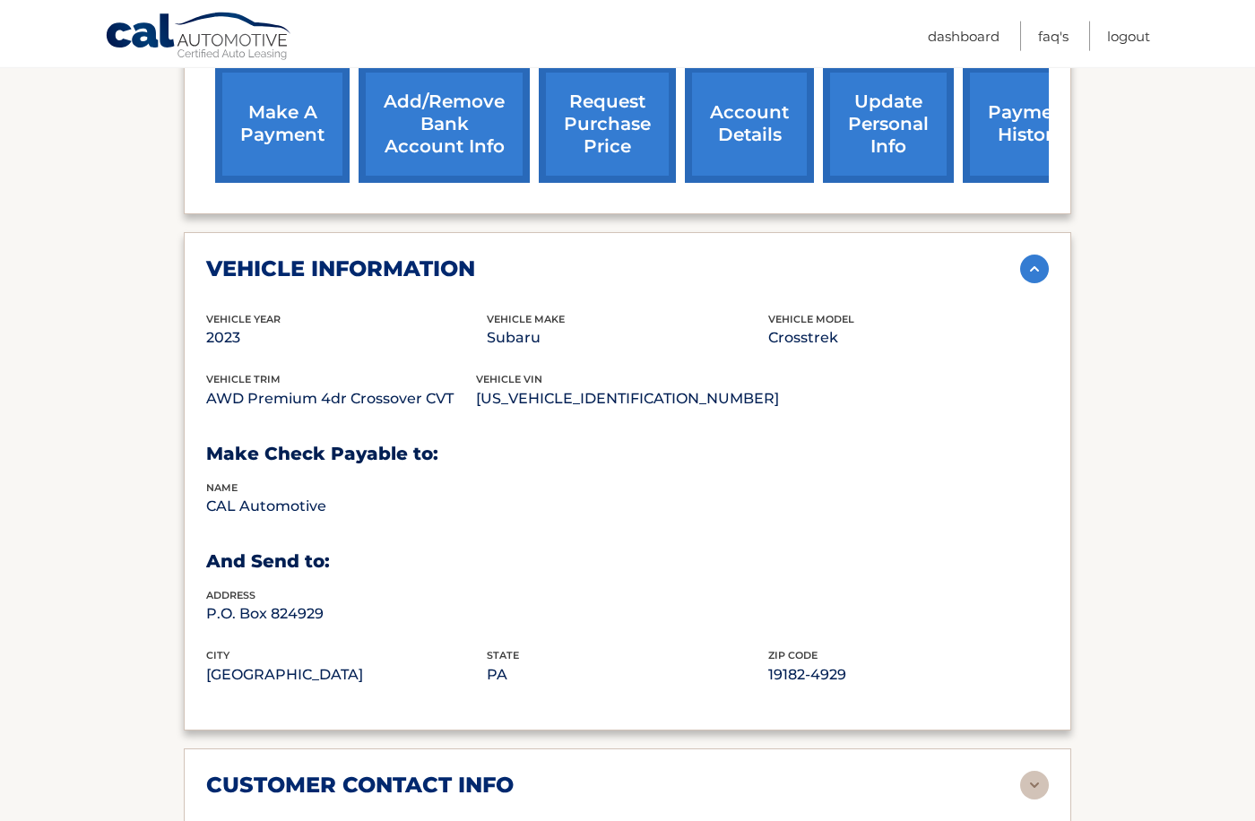
scroll to position [528, 0]
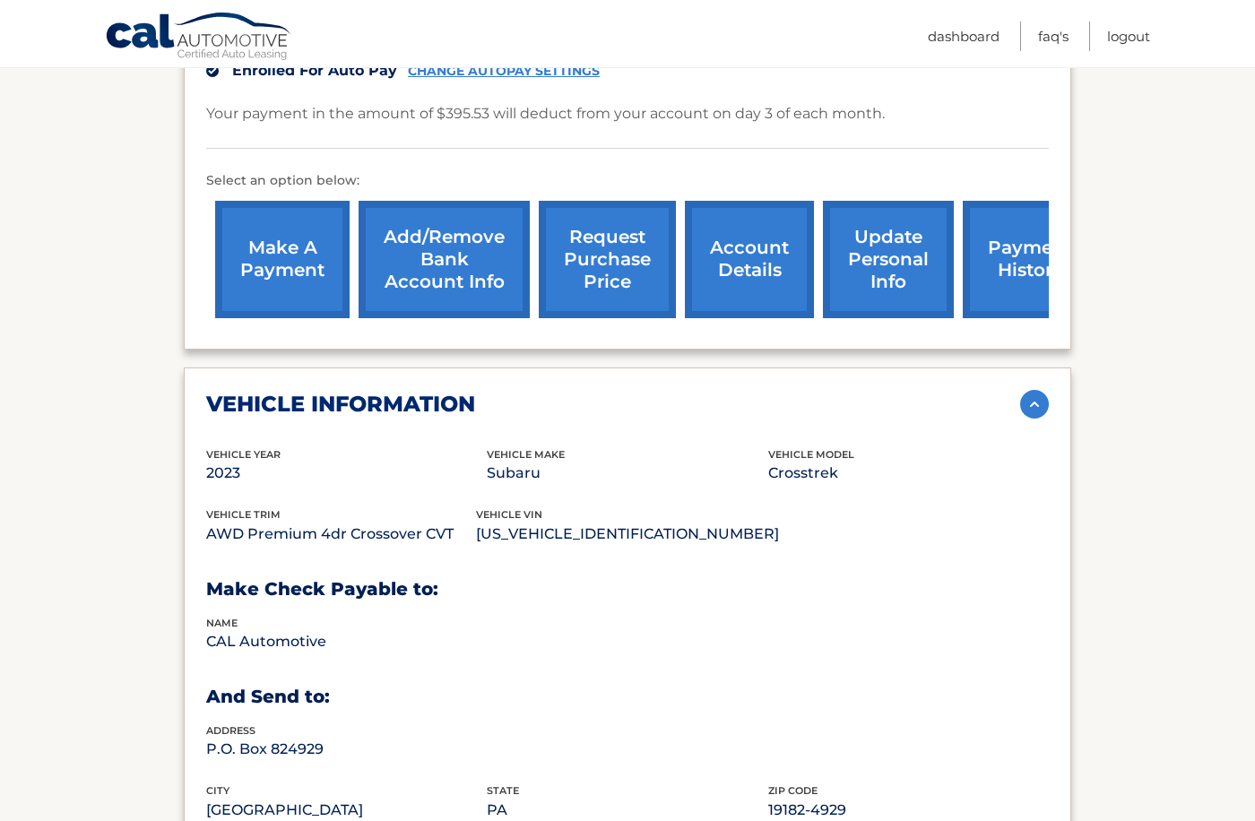
click at [717, 268] on link "account details" at bounding box center [749, 259] width 129 height 117
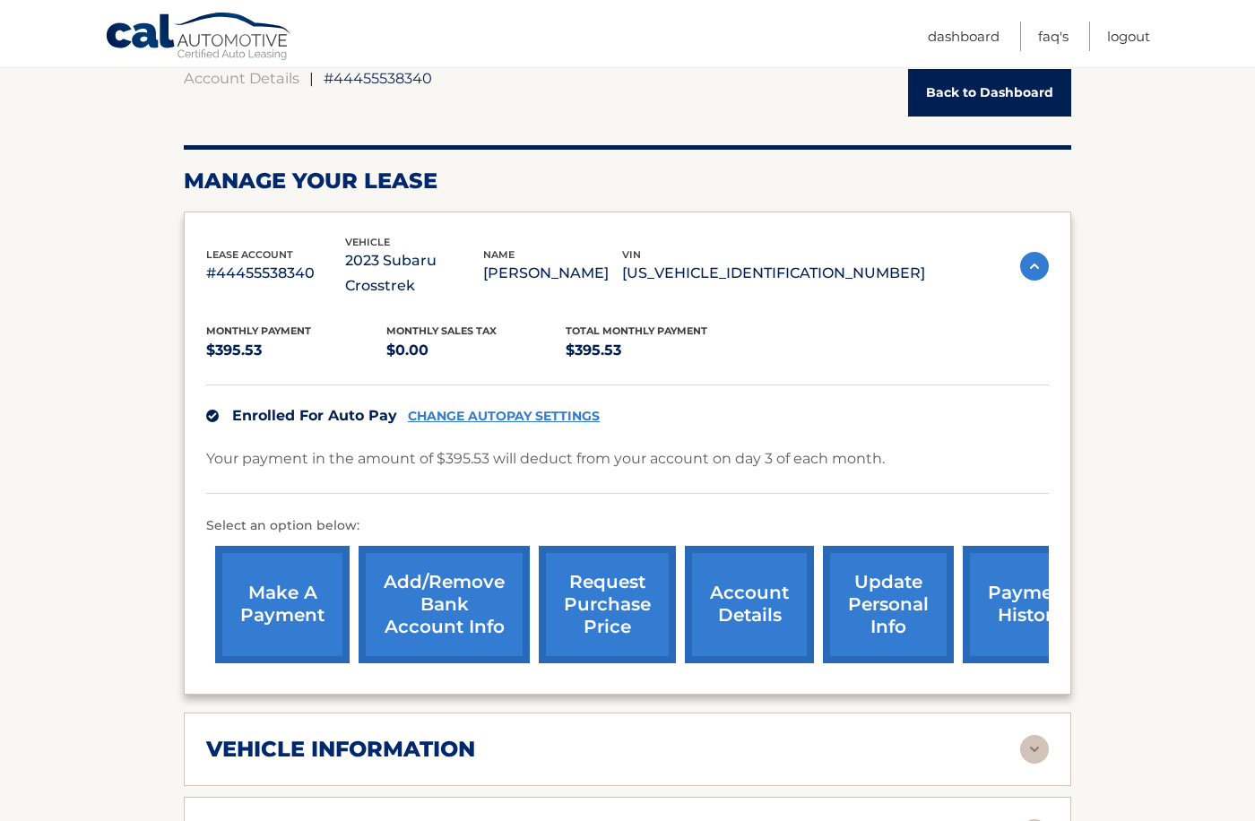
scroll to position [640, 0]
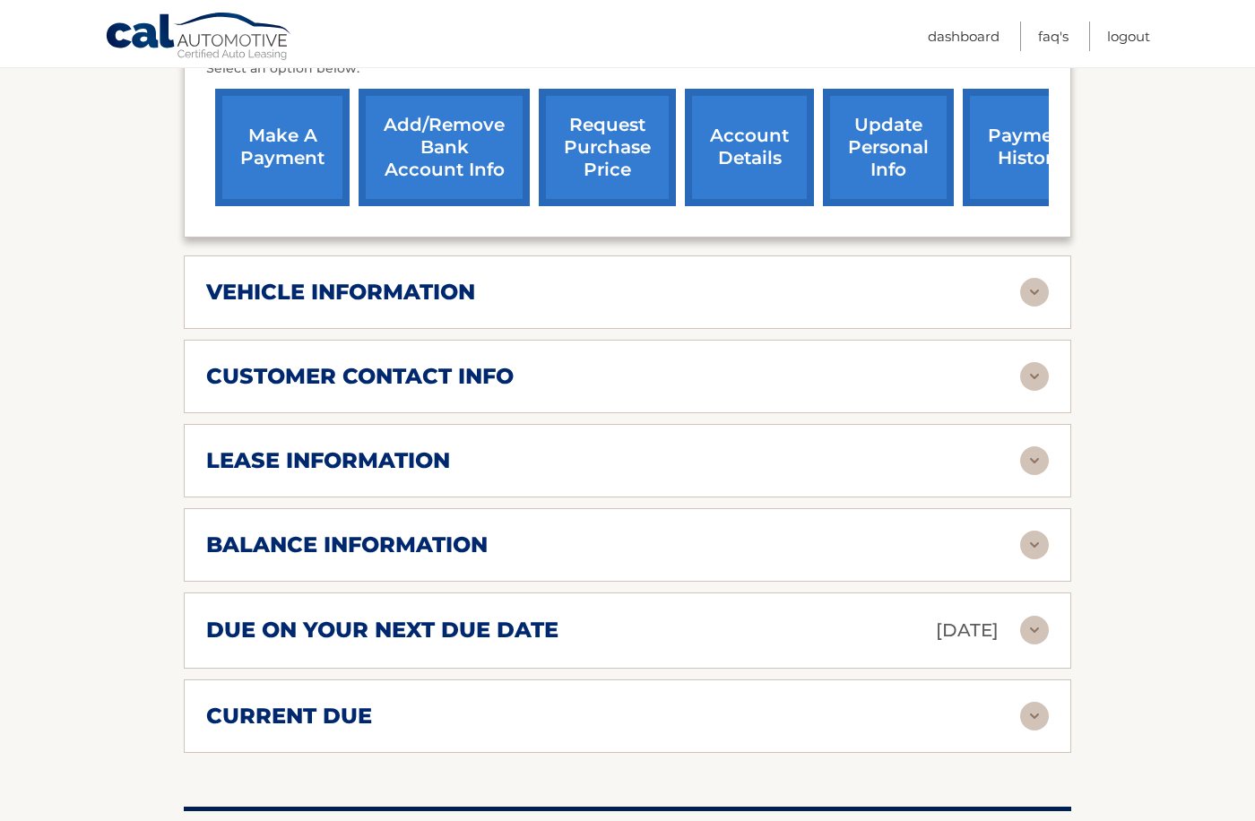
click at [945, 558] on div "balance information" at bounding box center [613, 545] width 814 height 27
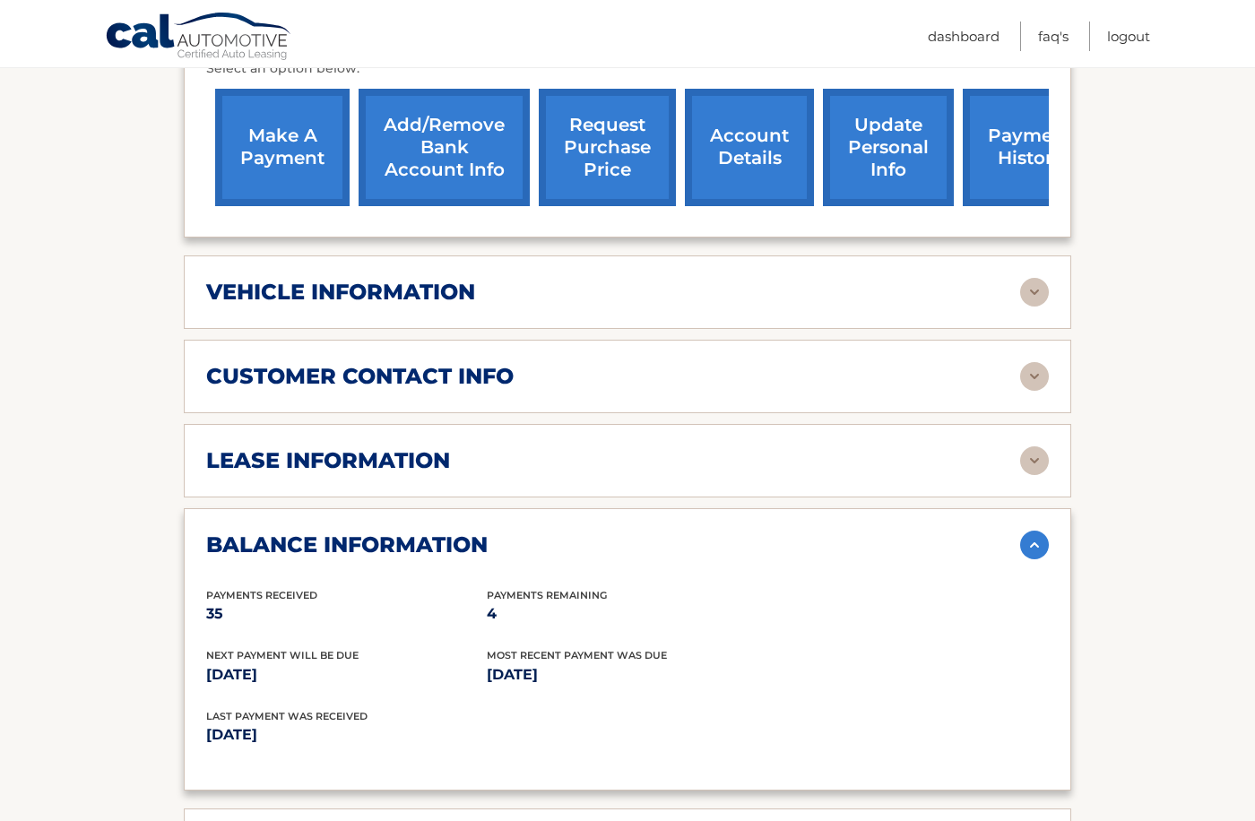
click at [1032, 469] on img at bounding box center [1034, 460] width 29 height 29
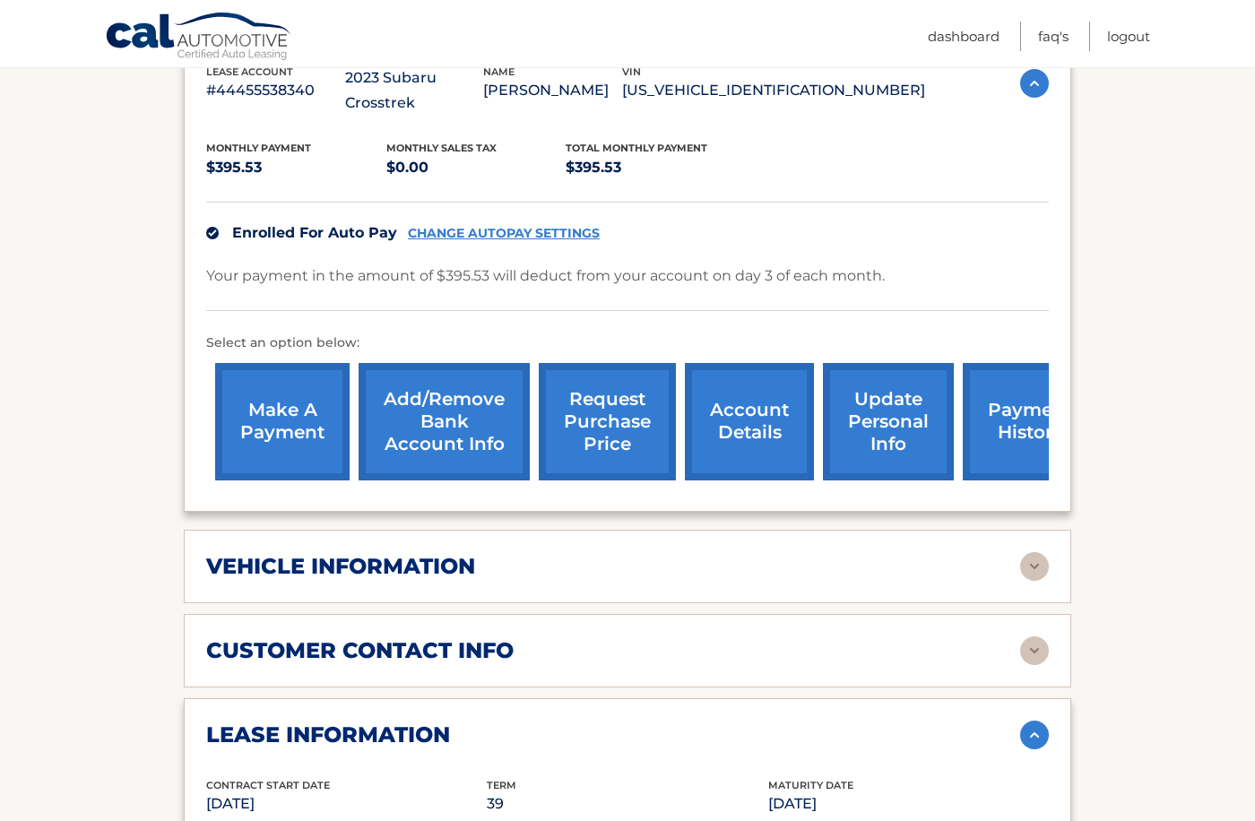
scroll to position [0, 0]
